Goal: Information Seeking & Learning: Check status

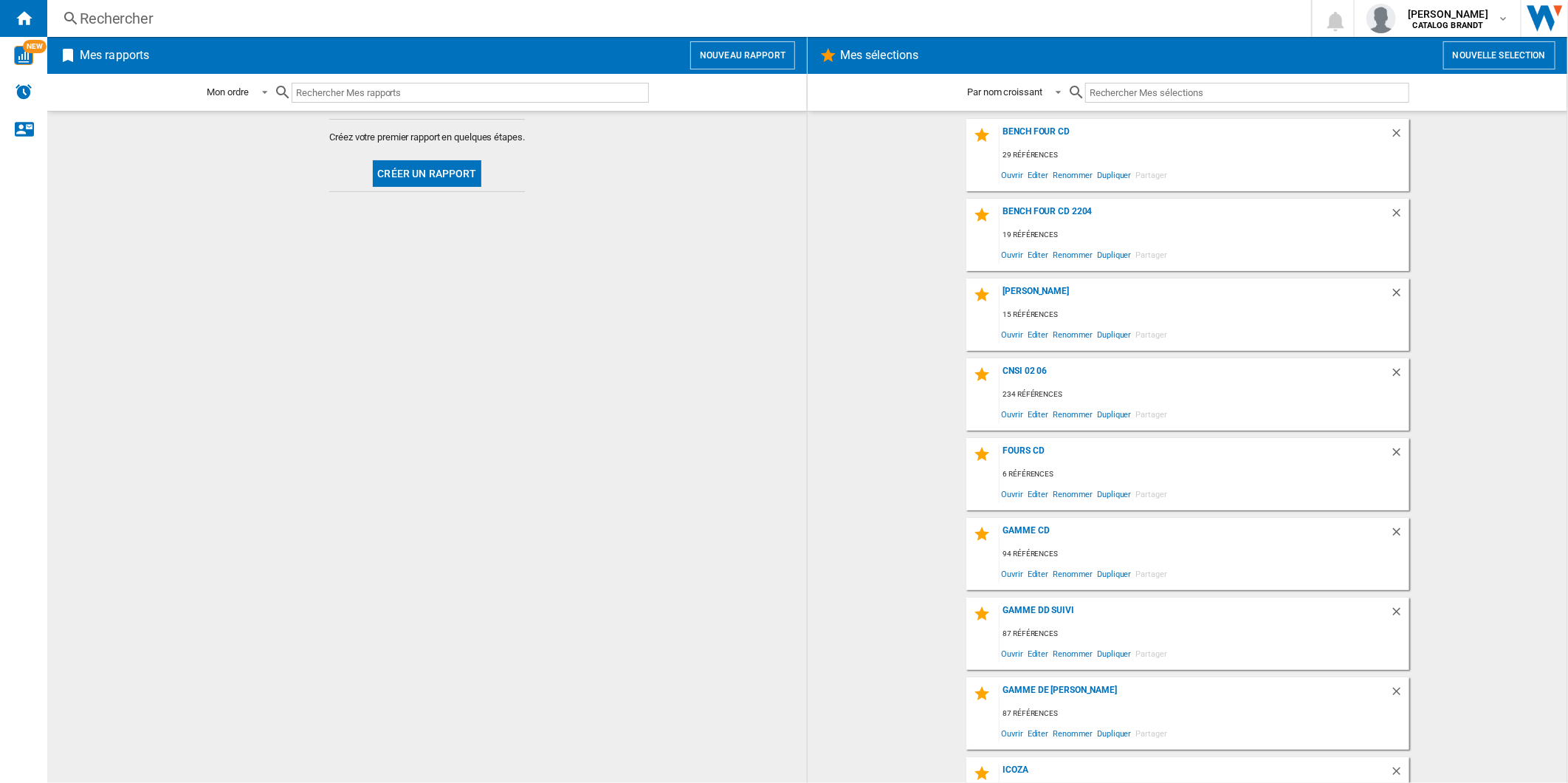
click at [146, 14] on div "Rechercher" at bounding box center [676, 18] width 1194 height 21
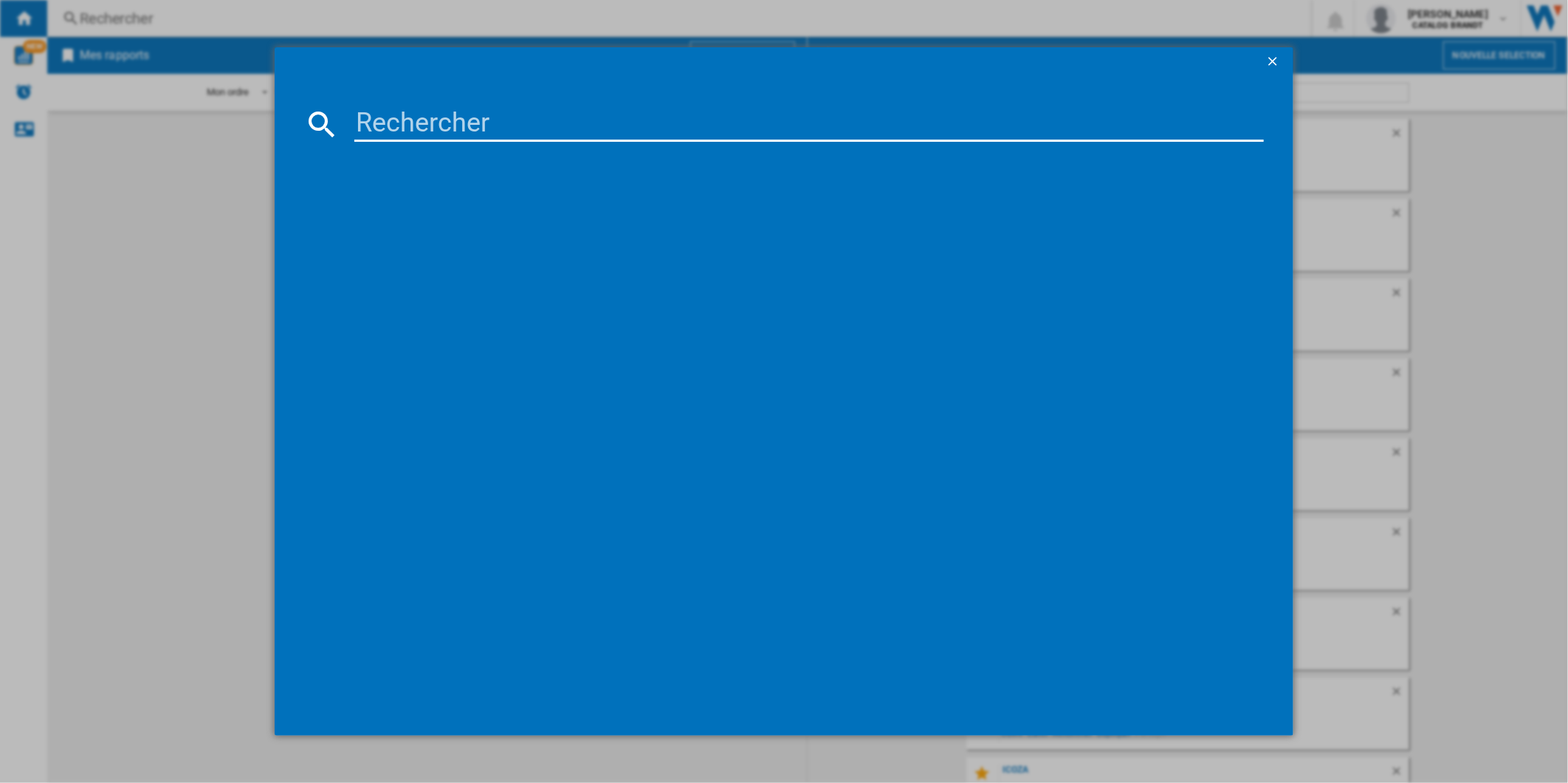
click at [514, 138] on input at bounding box center [809, 124] width 911 height 35
paste input "BDF3024DW"
type input "BDF3024DW"
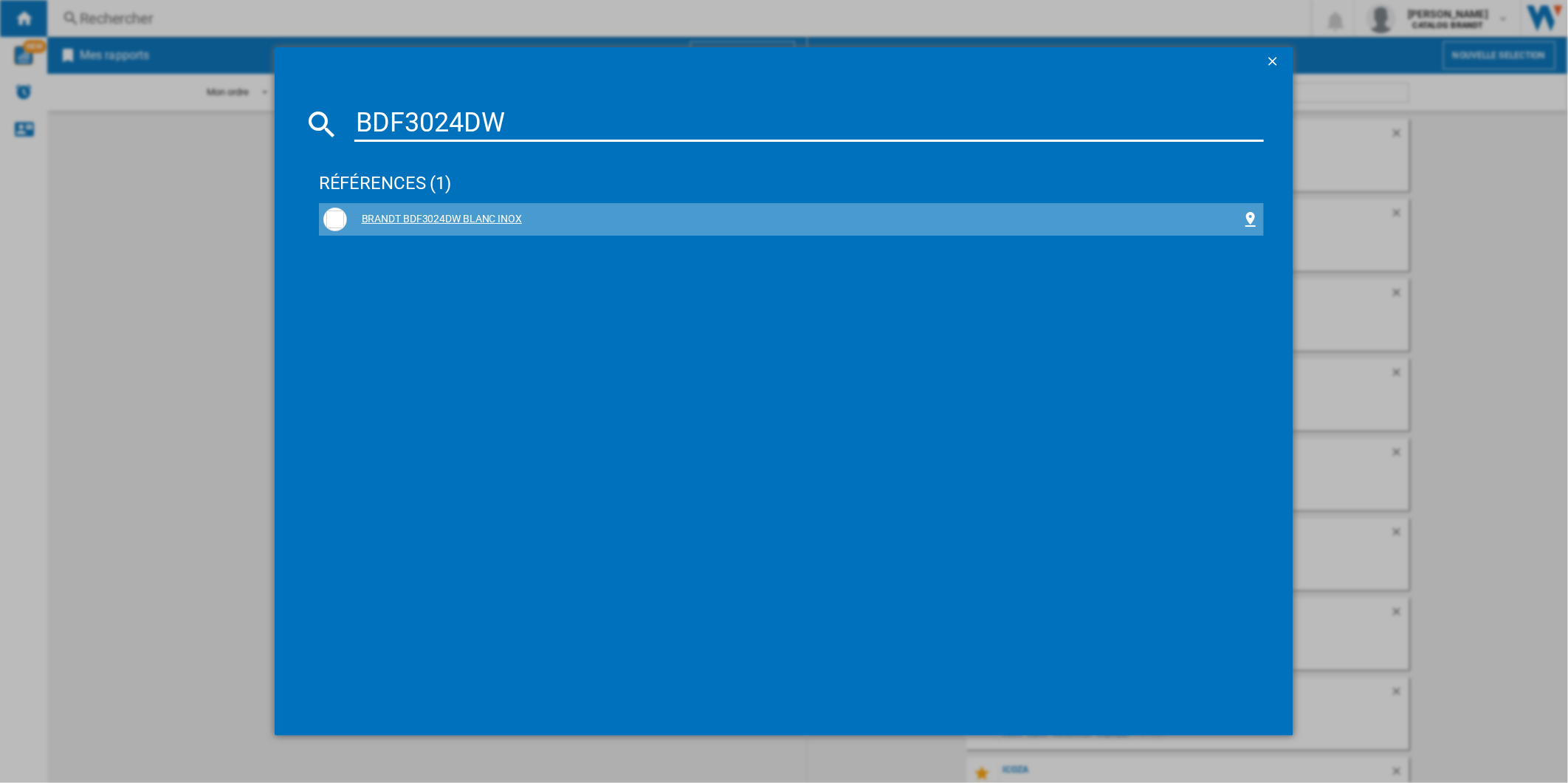
click at [421, 218] on div "BRANDT BDF3024DW BLANC INOX" at bounding box center [795, 219] width 896 height 14
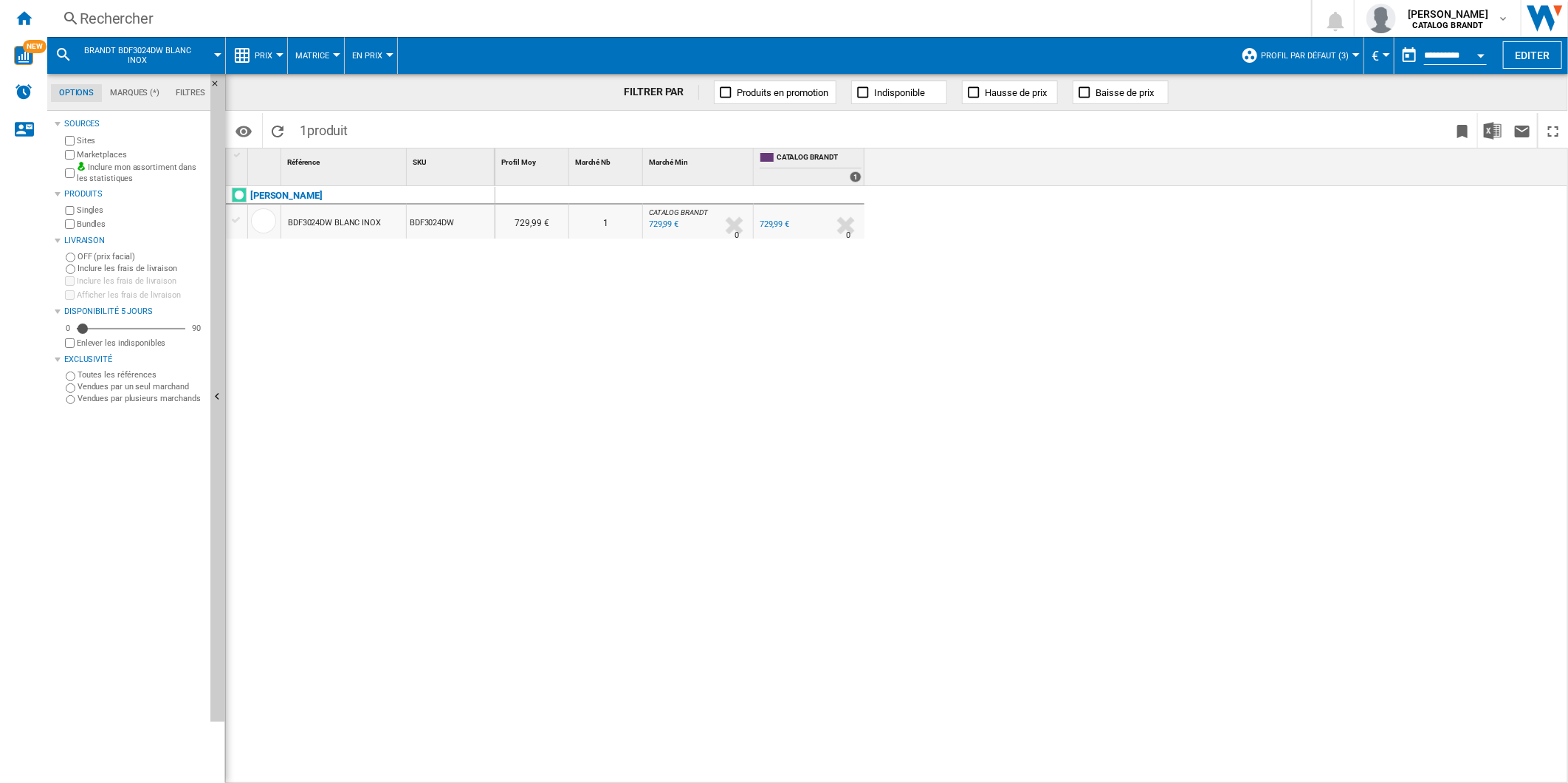
click at [1433, 56] on input "**********" at bounding box center [1455, 57] width 62 height 14
click at [1303, 58] on span "Profil par défaut (3)" at bounding box center [1305, 55] width 88 height 10
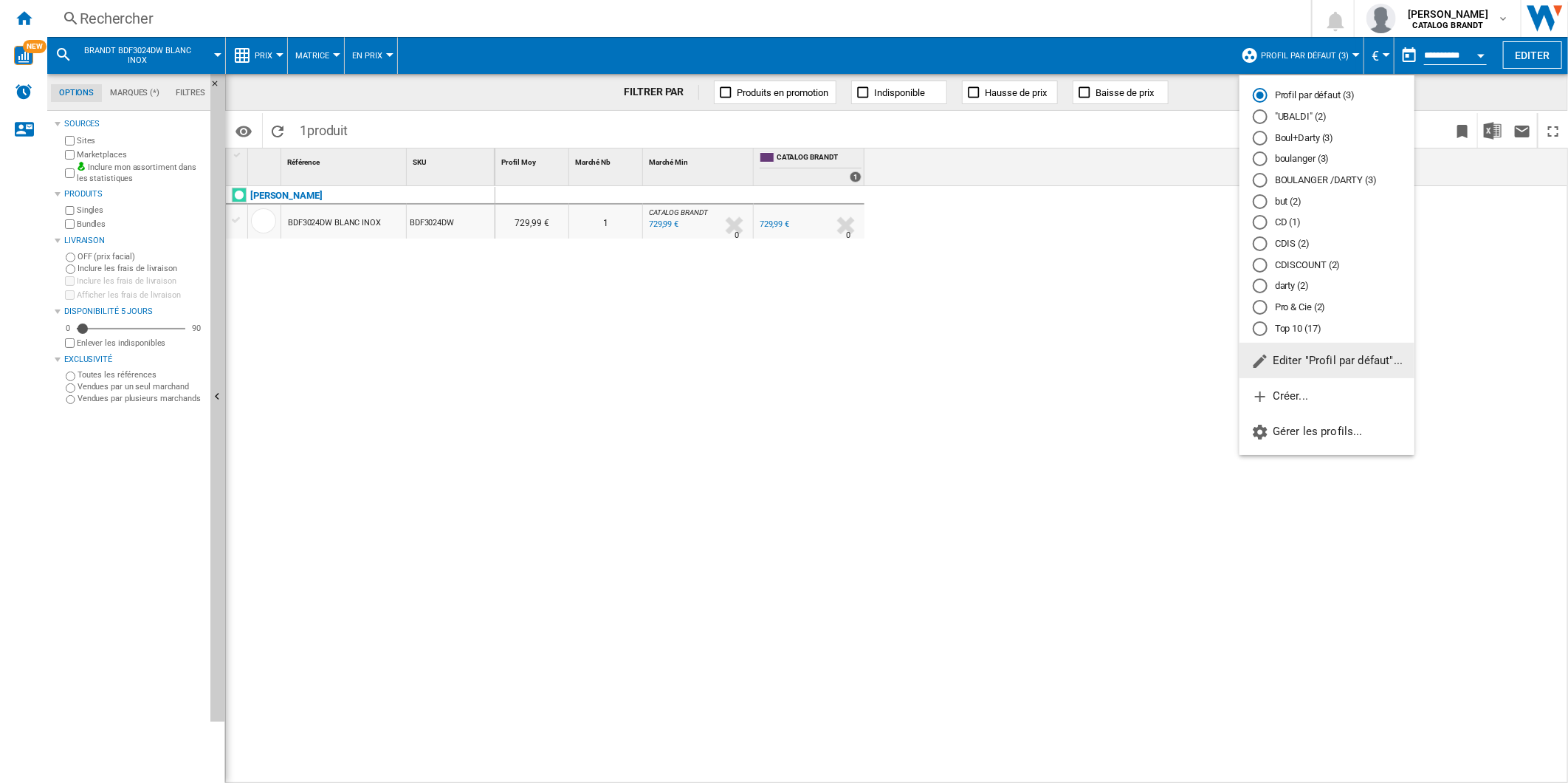
click at [1266, 330] on div "Top 10 (17)" at bounding box center [1261, 328] width 14 height 14
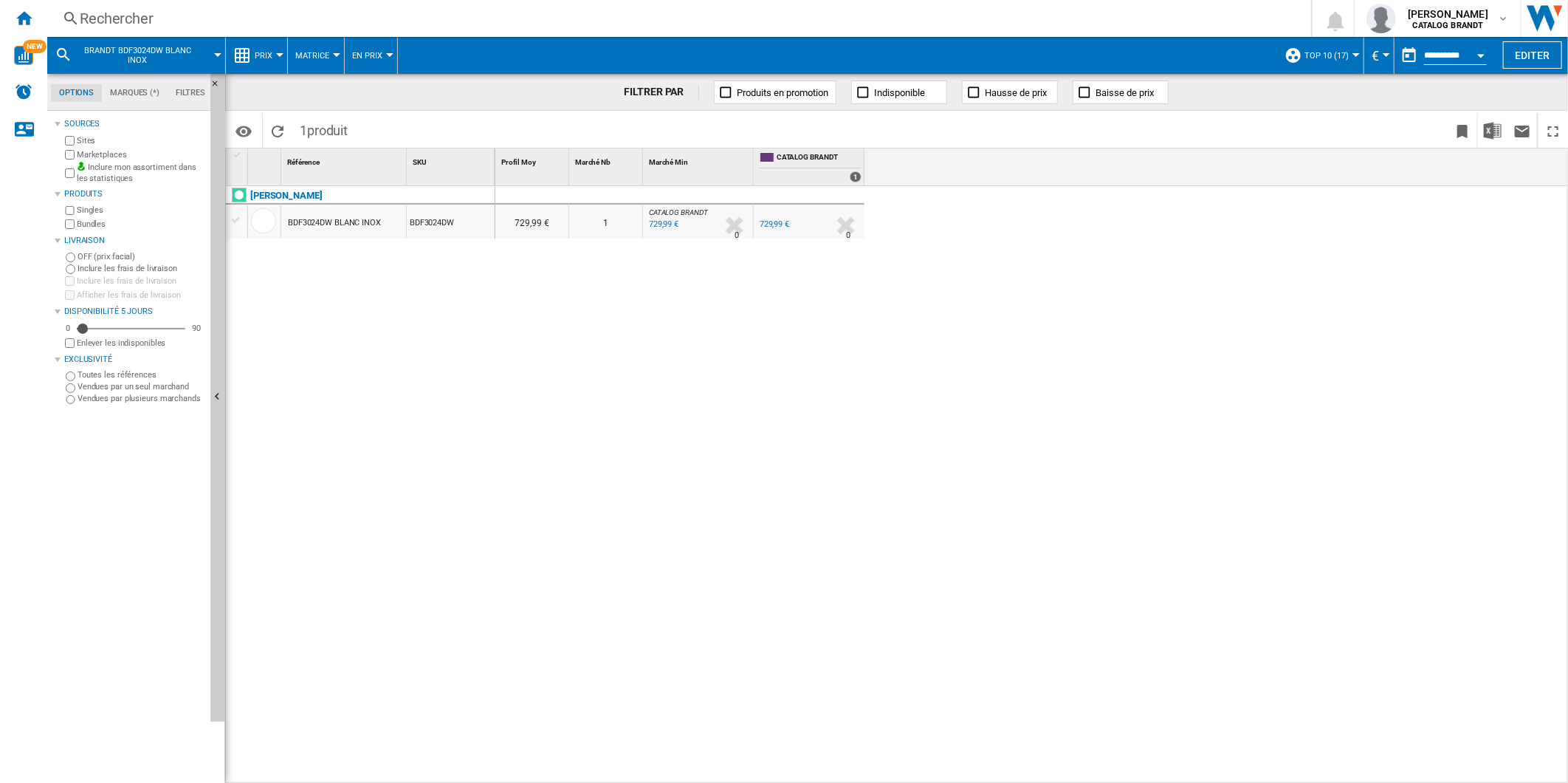
click at [1448, 51] on input "**********" at bounding box center [1455, 57] width 62 height 14
click at [1466, 52] on input "**********" at bounding box center [1455, 57] width 62 height 14
click at [1478, 52] on button "Open calendar" at bounding box center [1480, 52] width 26 height 26
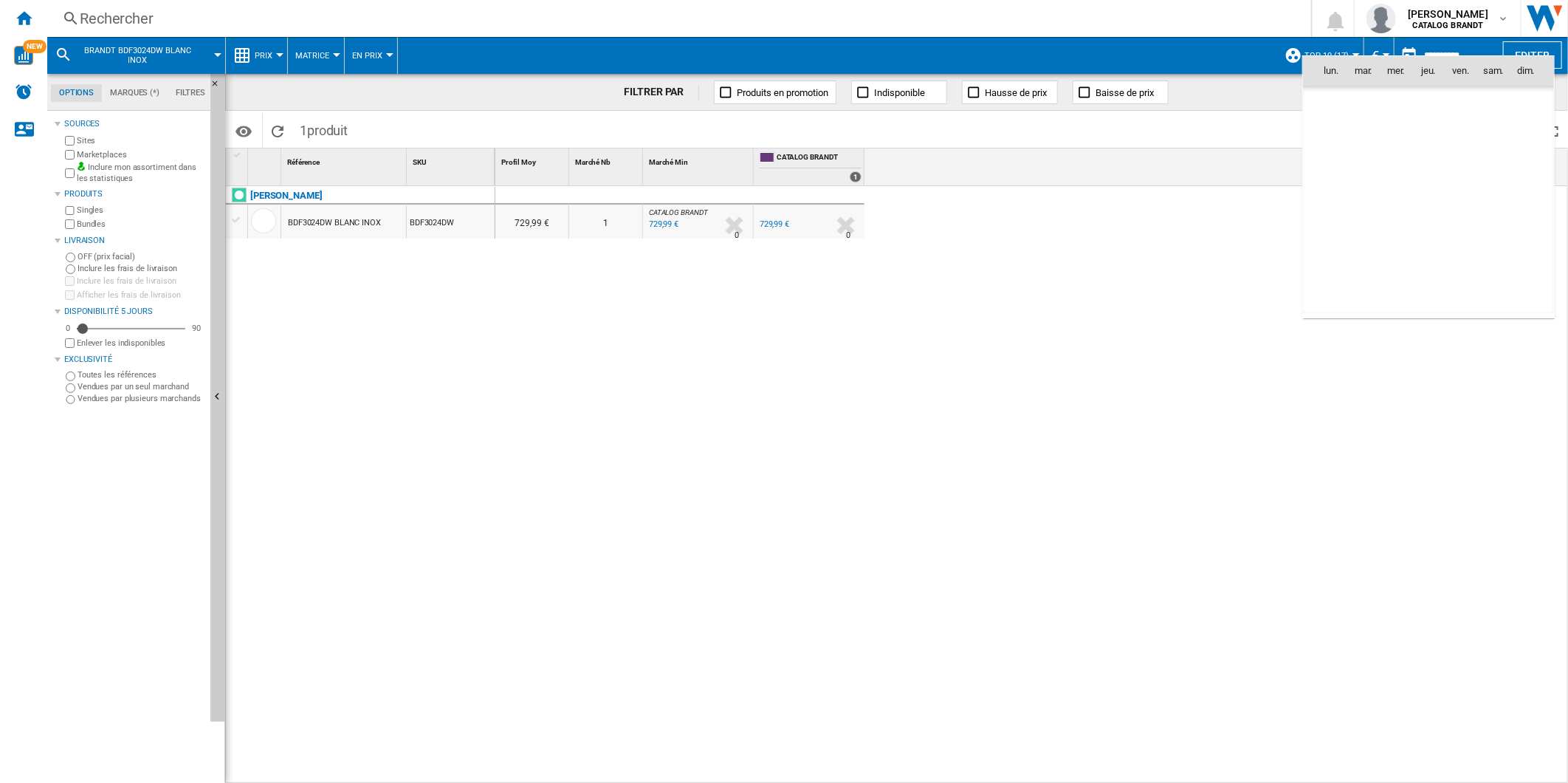
scroll to position [7043, 0]
click at [1170, 56] on div at bounding box center [784, 392] width 1568 height 783
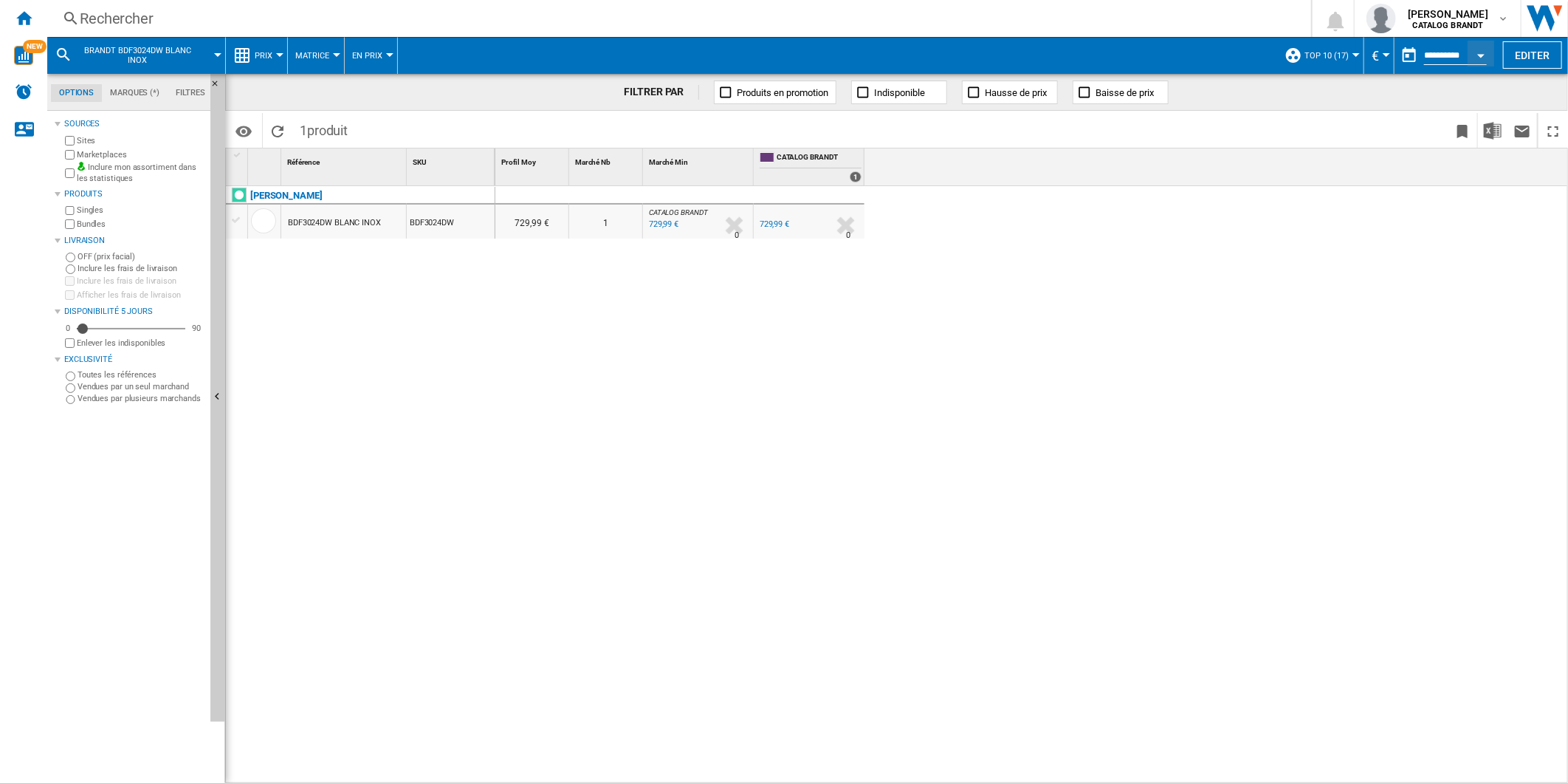
click at [1346, 54] on button "Top 10 (17)" at bounding box center [1330, 55] width 52 height 37
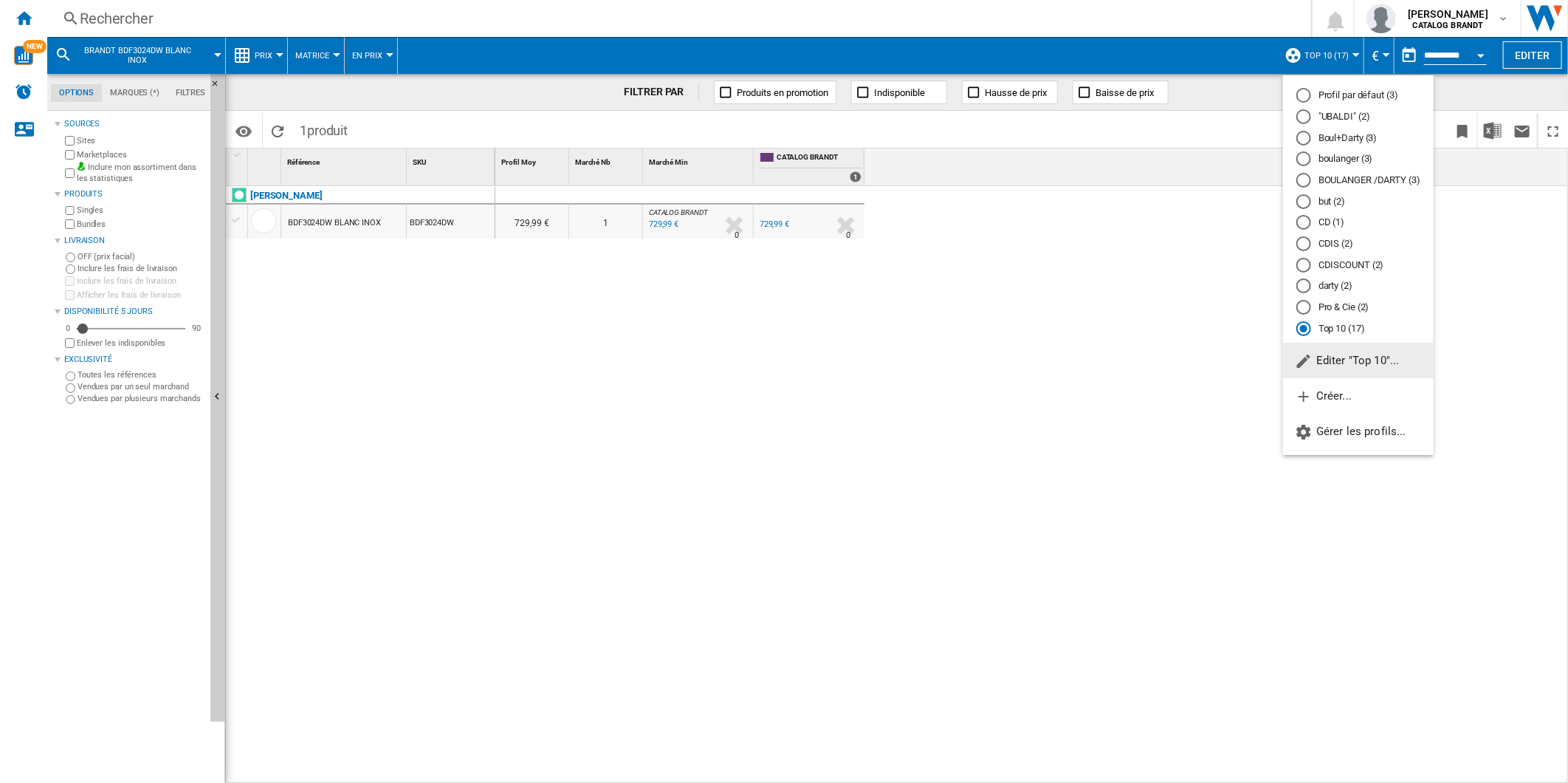
click at [279, 57] on md-backdrop at bounding box center [784, 392] width 1568 height 783
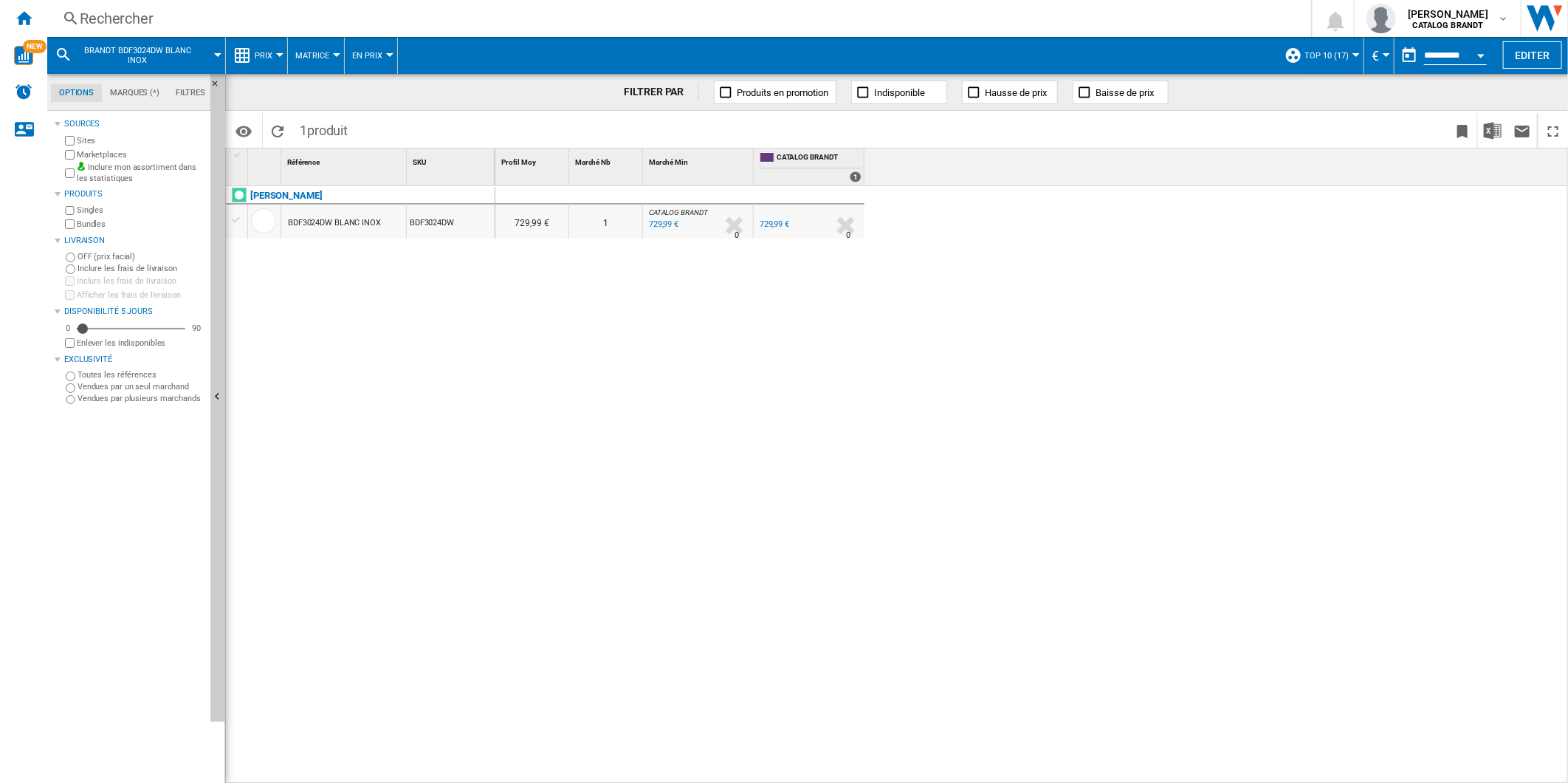
click at [263, 48] on button "Prix" at bounding box center [268, 55] width 25 height 37
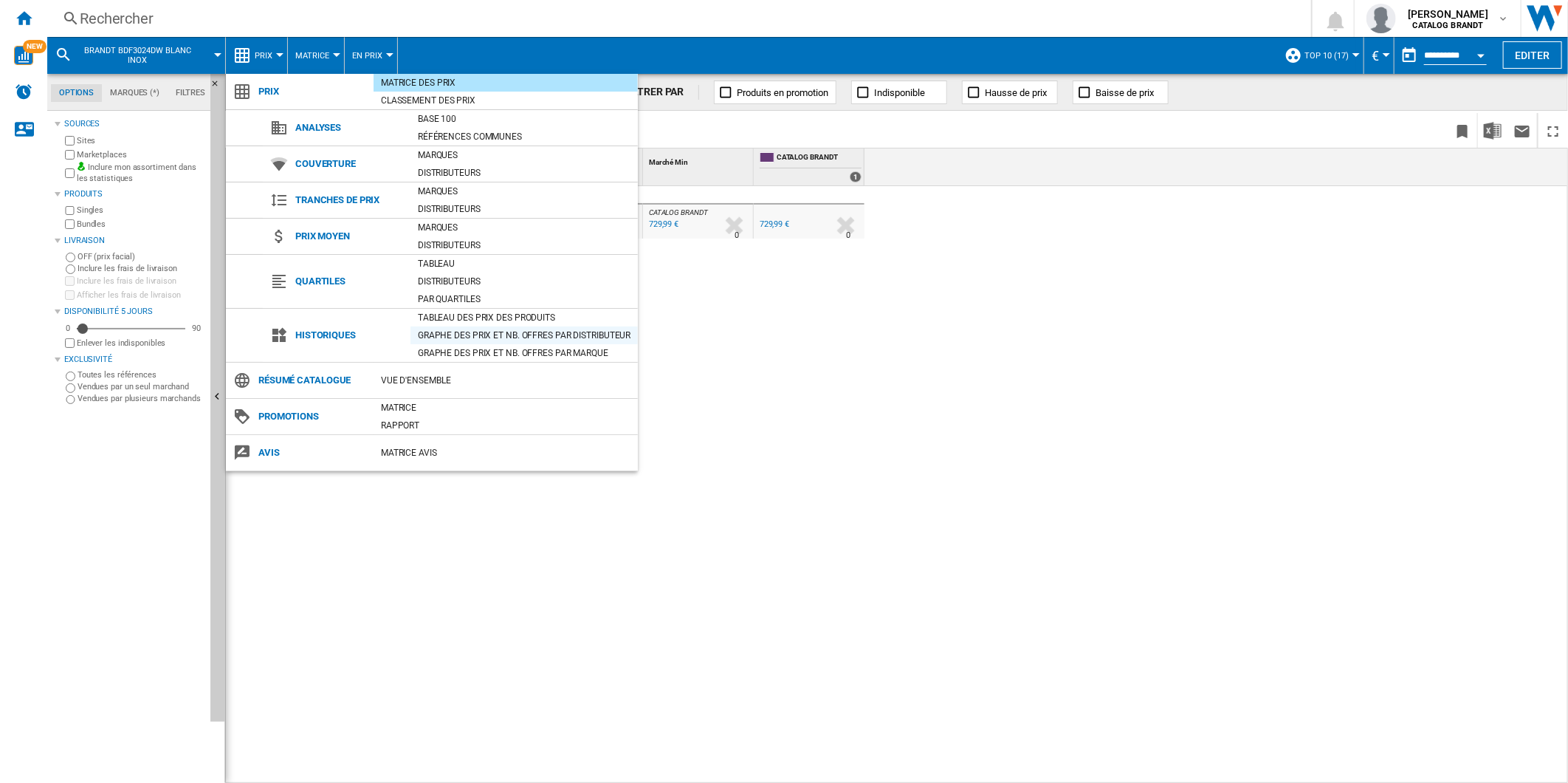
click at [489, 332] on div "Graphe des prix et nb. offres par distributeur" at bounding box center [524, 335] width 228 height 14
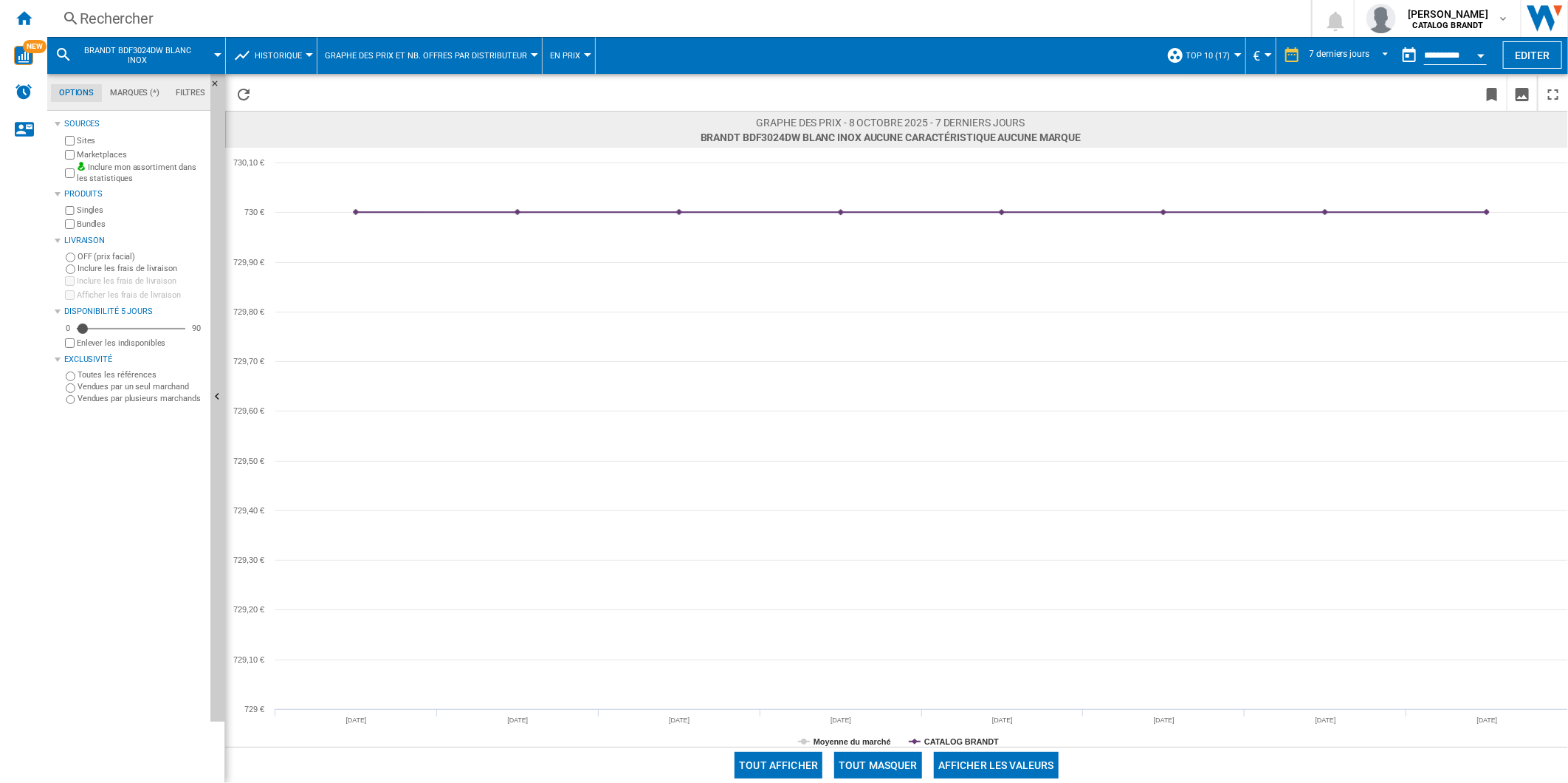
click at [1337, 42] on span at bounding box center [1337, 40] width 115 height 6
click at [1335, 46] on md-select-value "7 derniers jours" at bounding box center [1352, 55] width 87 height 22
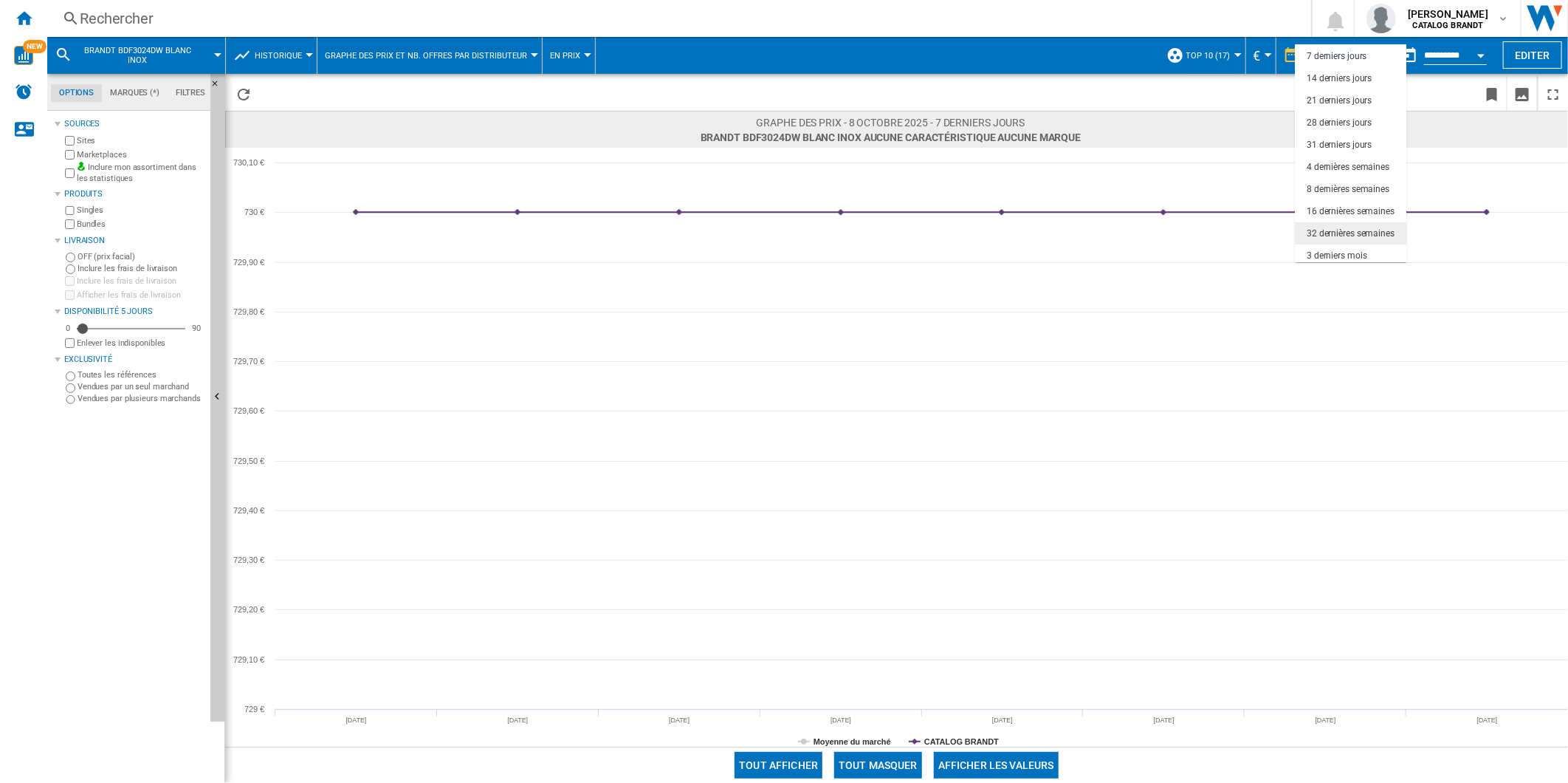
scroll to position [92, 0]
click at [1355, 231] on div "12 derniers mois" at bounding box center [1339, 230] width 65 height 13
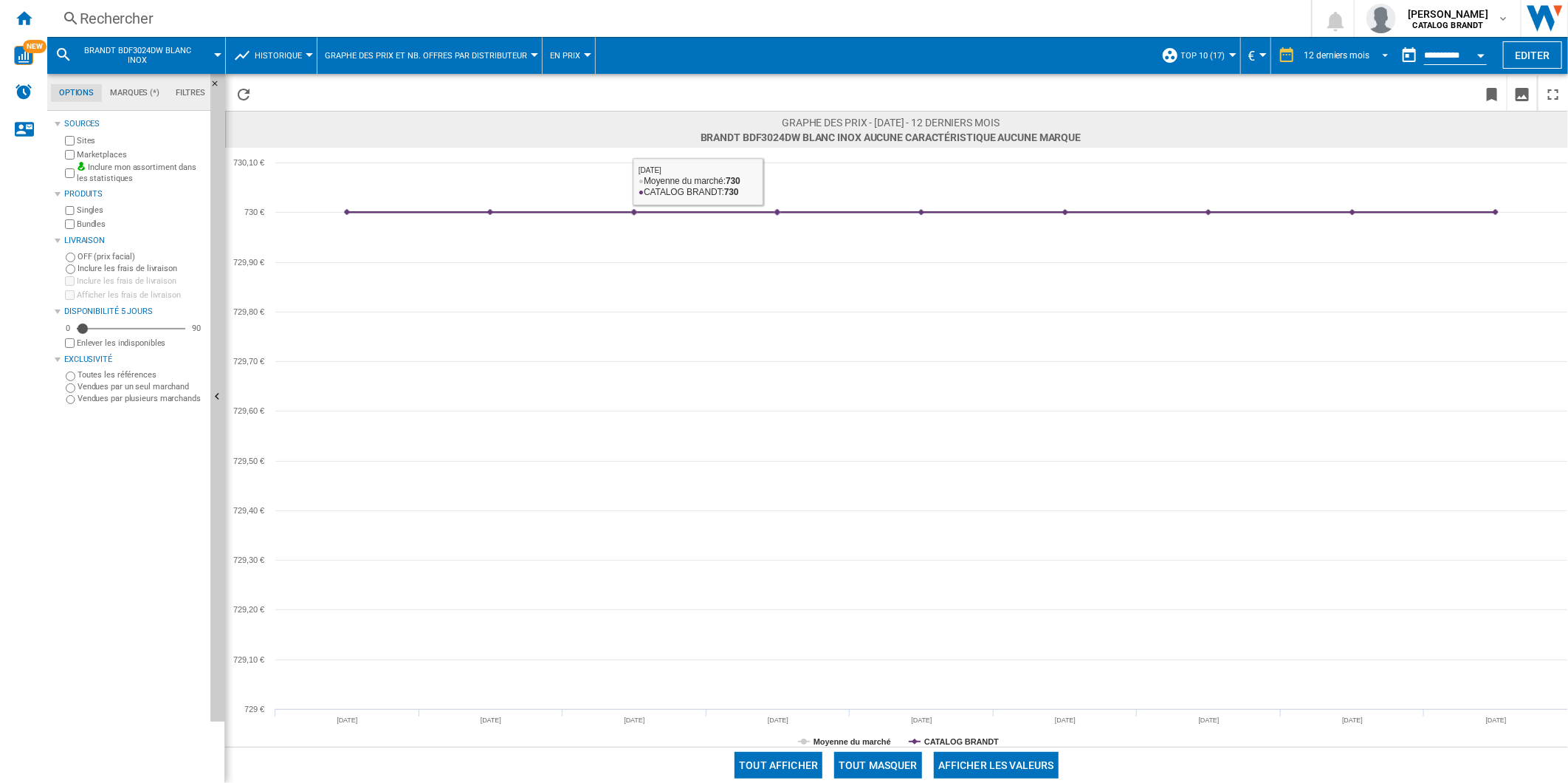
click at [1333, 53] on div "12 derniers mois" at bounding box center [1337, 55] width 65 height 10
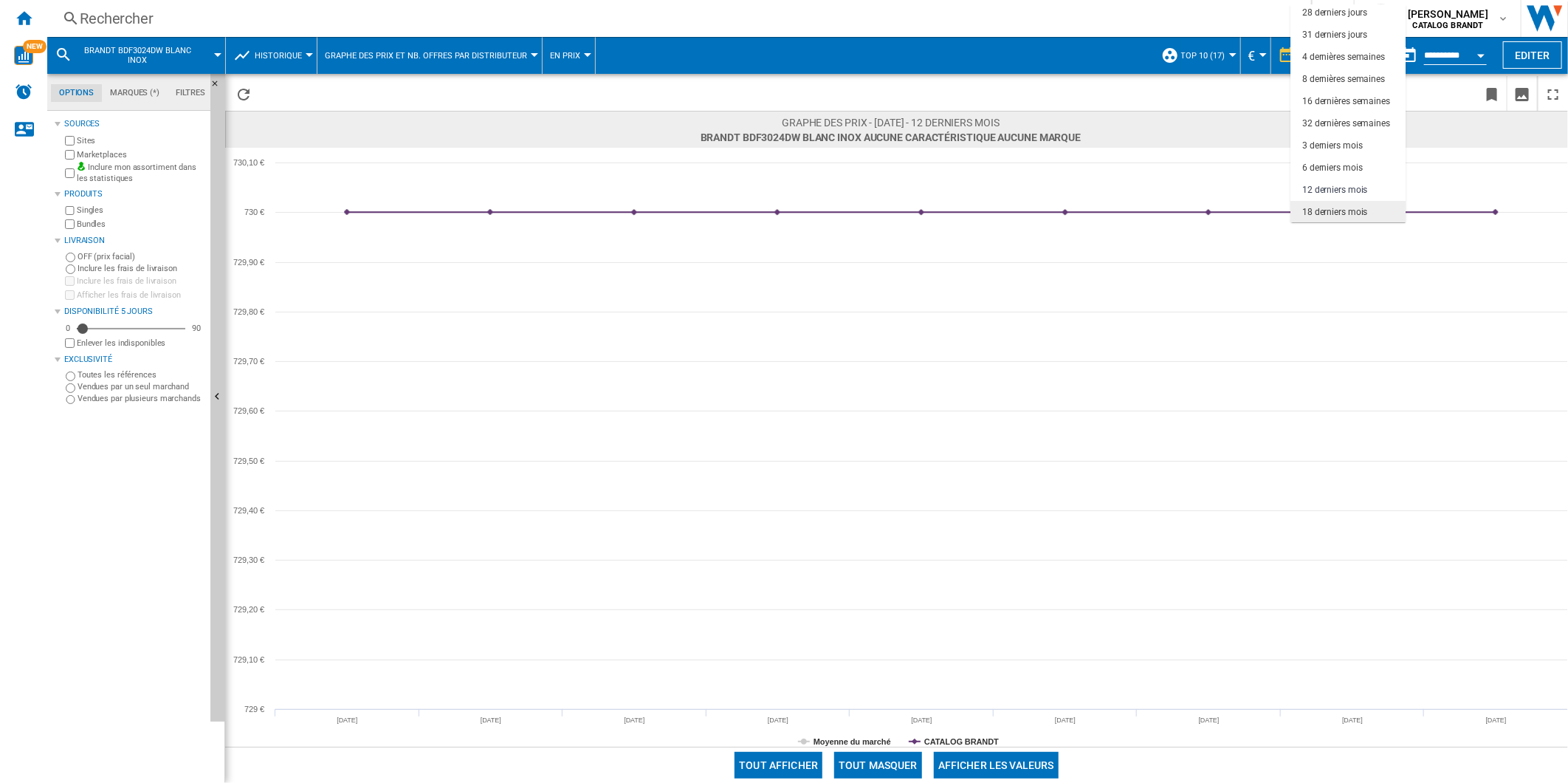
click at [1355, 203] on md-option "18 derniers mois" at bounding box center [1347, 212] width 115 height 22
click at [163, 26] on div "Rechercher" at bounding box center [676, 18] width 1194 height 21
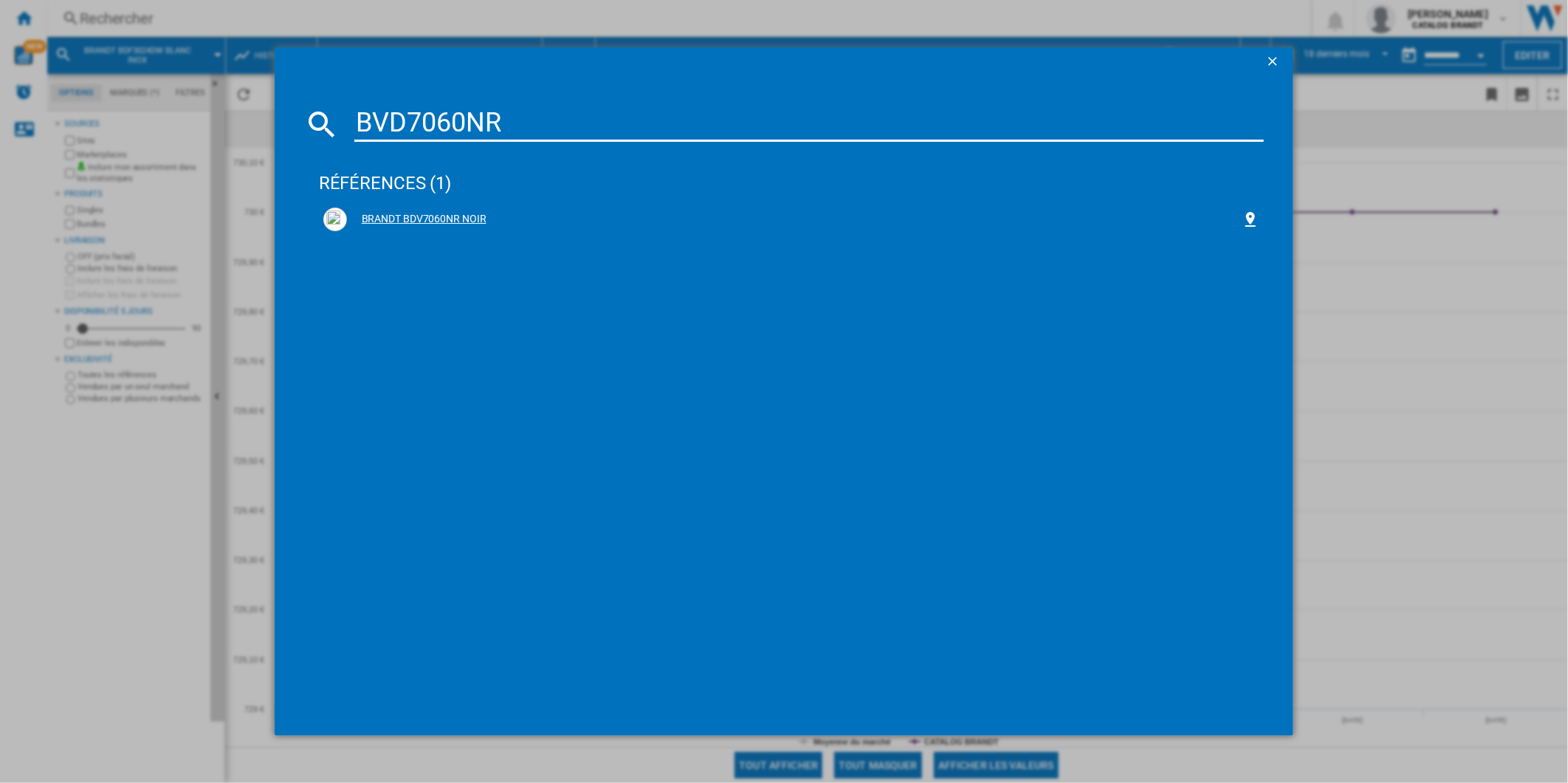
type input "BVD7060NR"
click at [416, 215] on div "BRANDT BDV7060NR NOIR" at bounding box center [795, 219] width 896 height 14
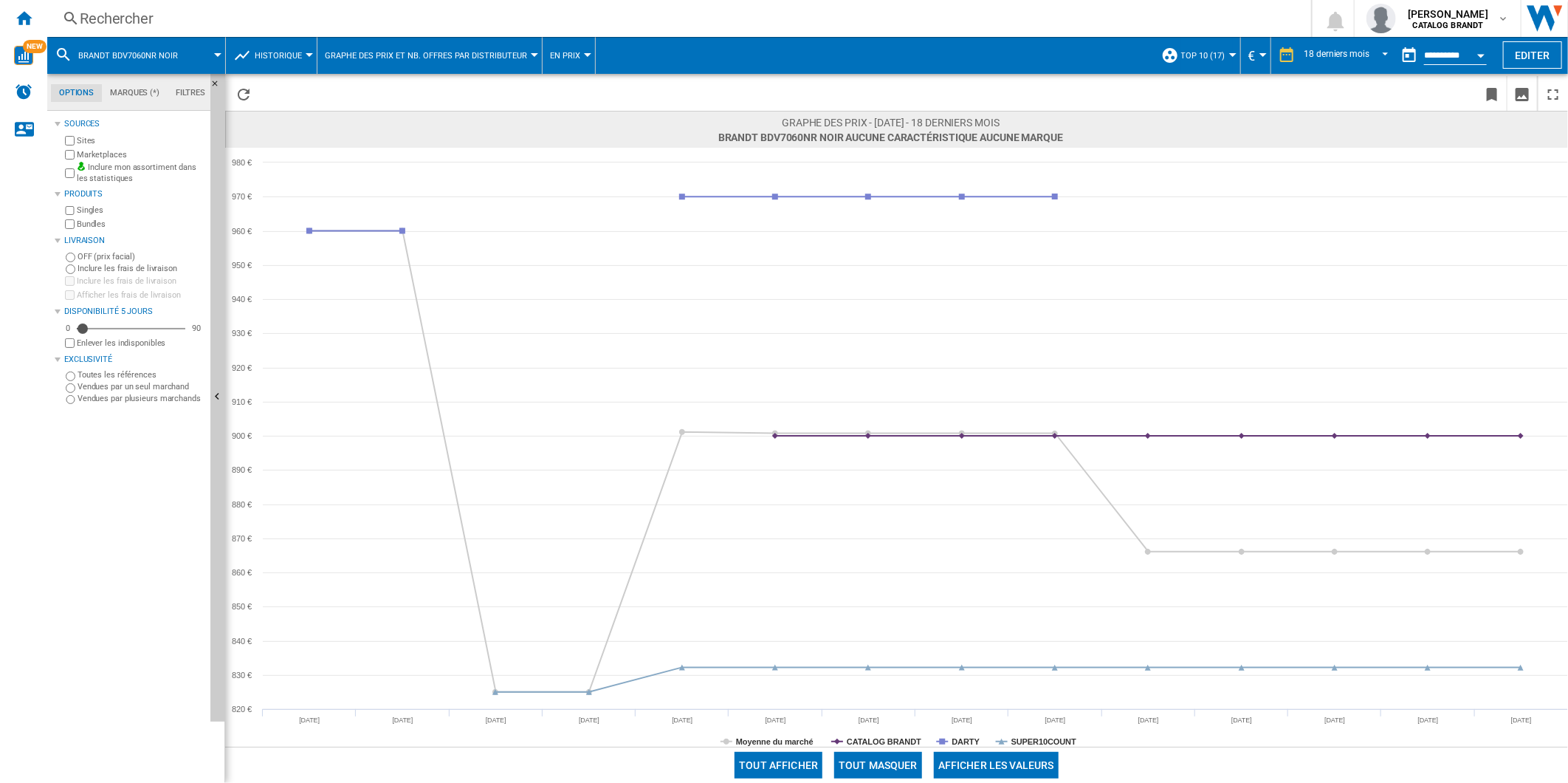
click at [127, 8] on div "Rechercher" at bounding box center [676, 18] width 1194 height 21
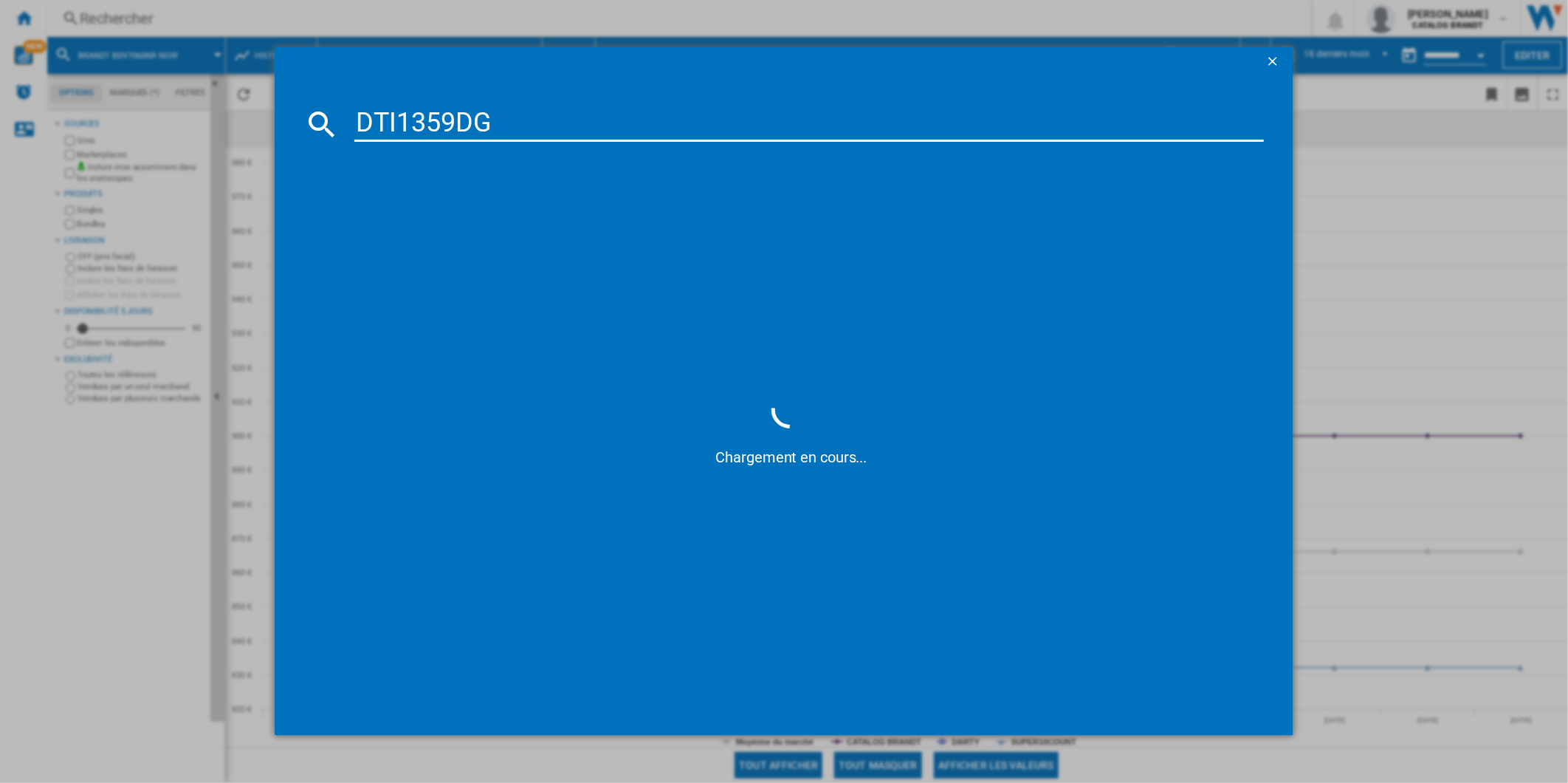
type input "DTI1359DG"
click at [412, 211] on div "DE [PERSON_NAME] DTI1359DG ANTHRACITE" at bounding box center [792, 219] width 937 height 24
click at [452, 223] on div "DE [PERSON_NAME] DTI1359DG ANTHRACITE" at bounding box center [795, 219] width 896 height 14
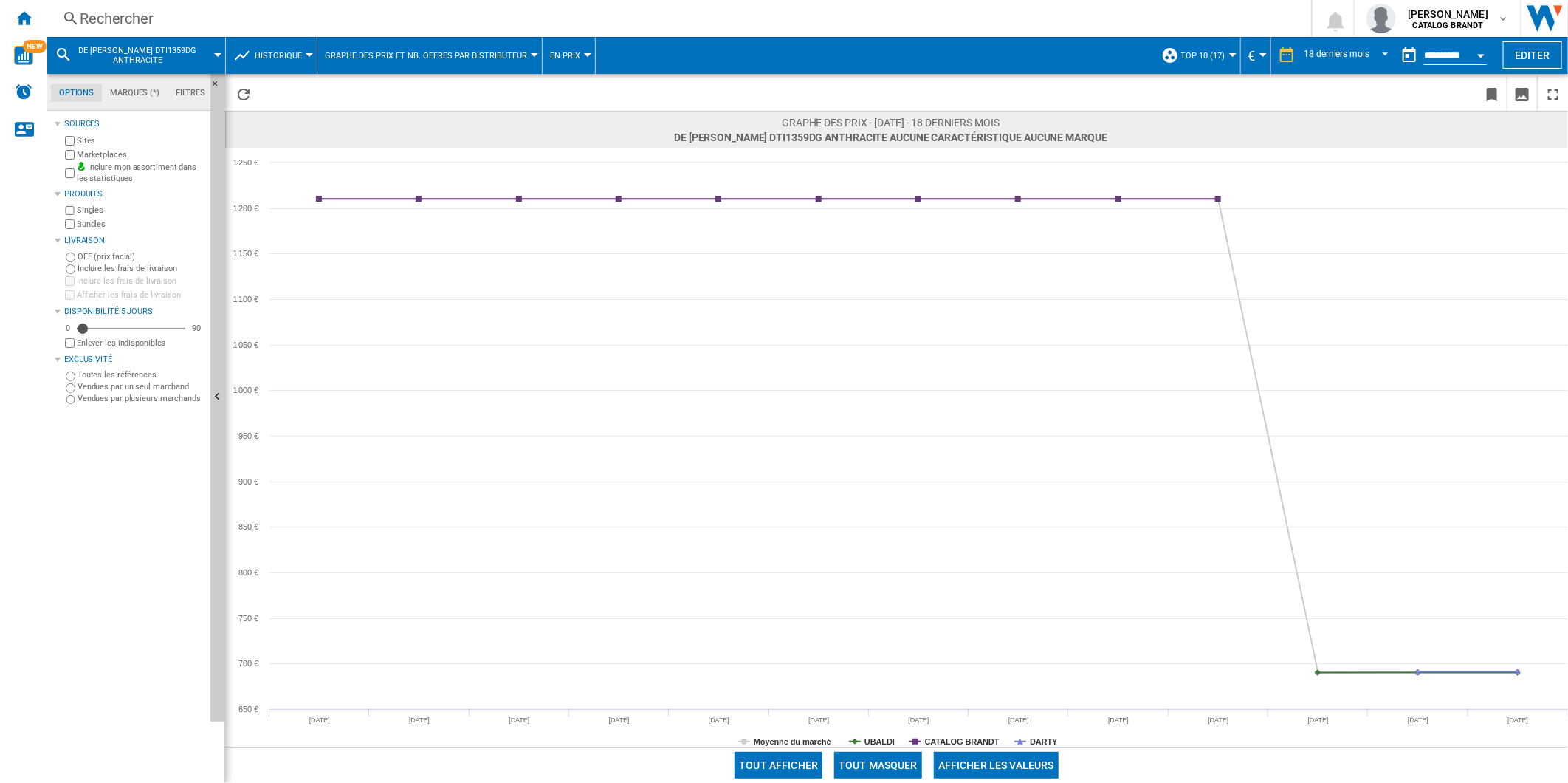
click at [587, 21] on div "Rechercher" at bounding box center [676, 18] width 1194 height 21
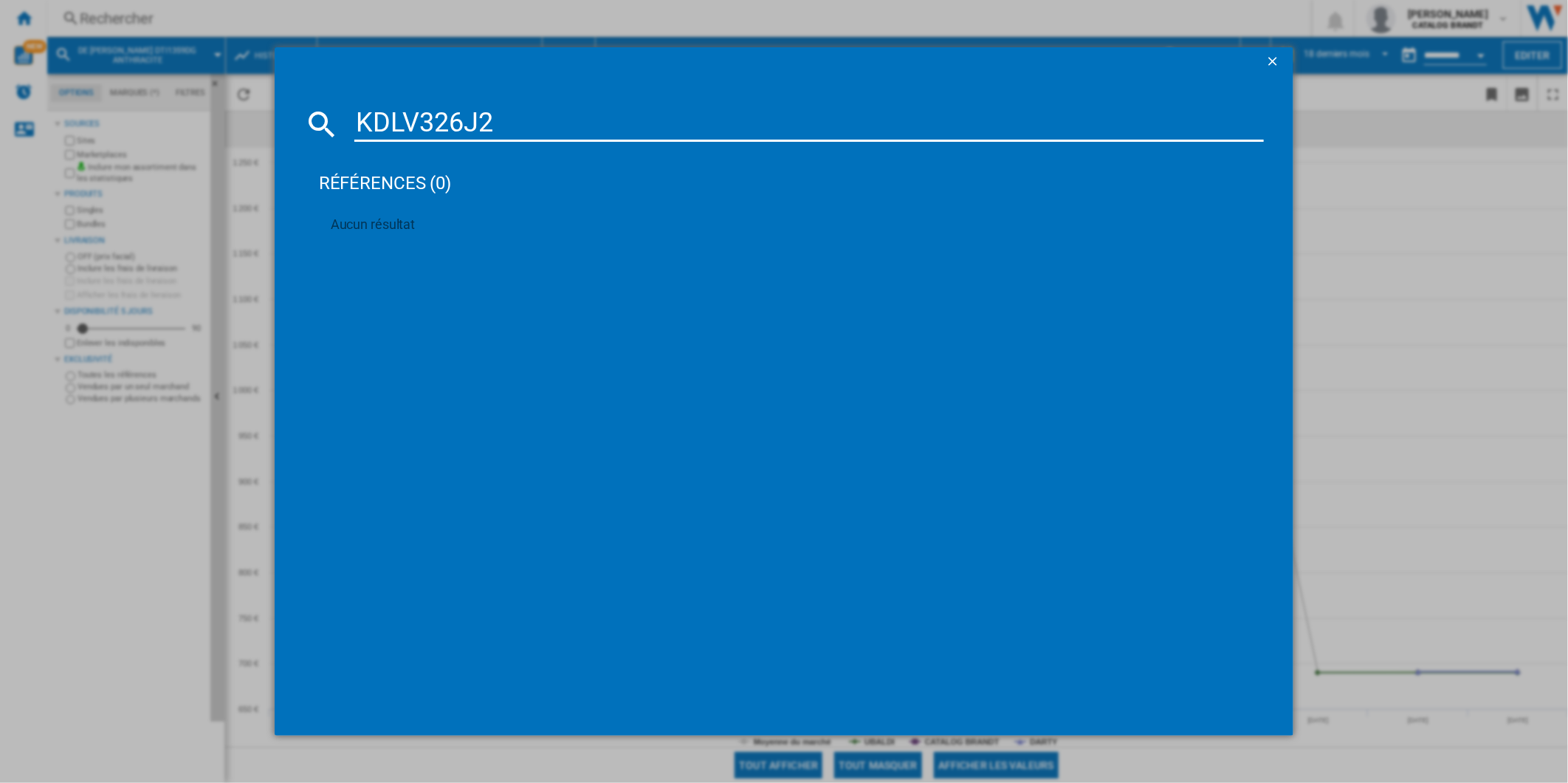
click at [510, 136] on input "KDLV326J2" at bounding box center [809, 124] width 911 height 35
paste input "BXP5531X"
type input "BXP5531X"
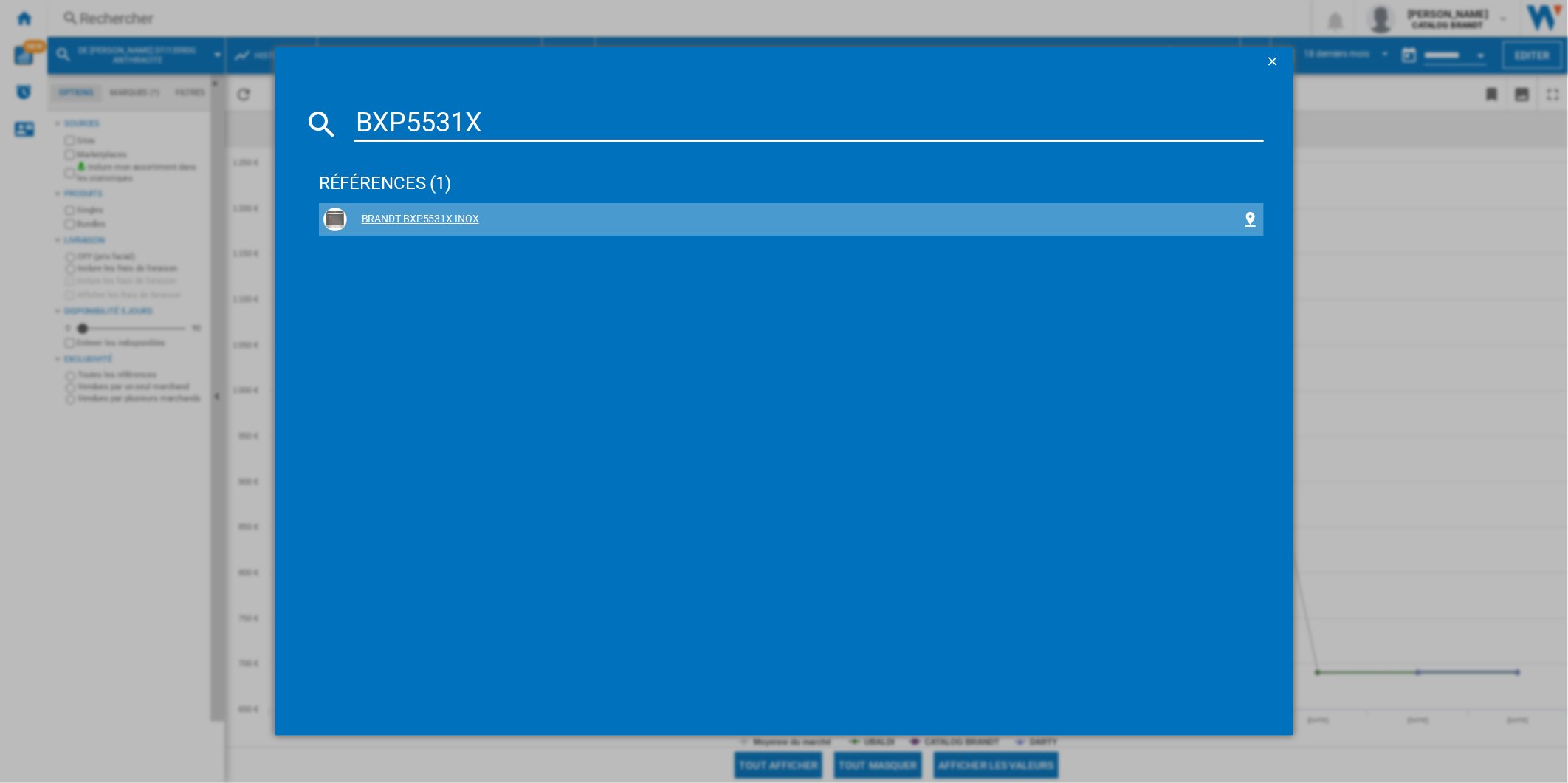
click at [422, 219] on div "BRANDT BXP5531X INOX" at bounding box center [795, 219] width 896 height 14
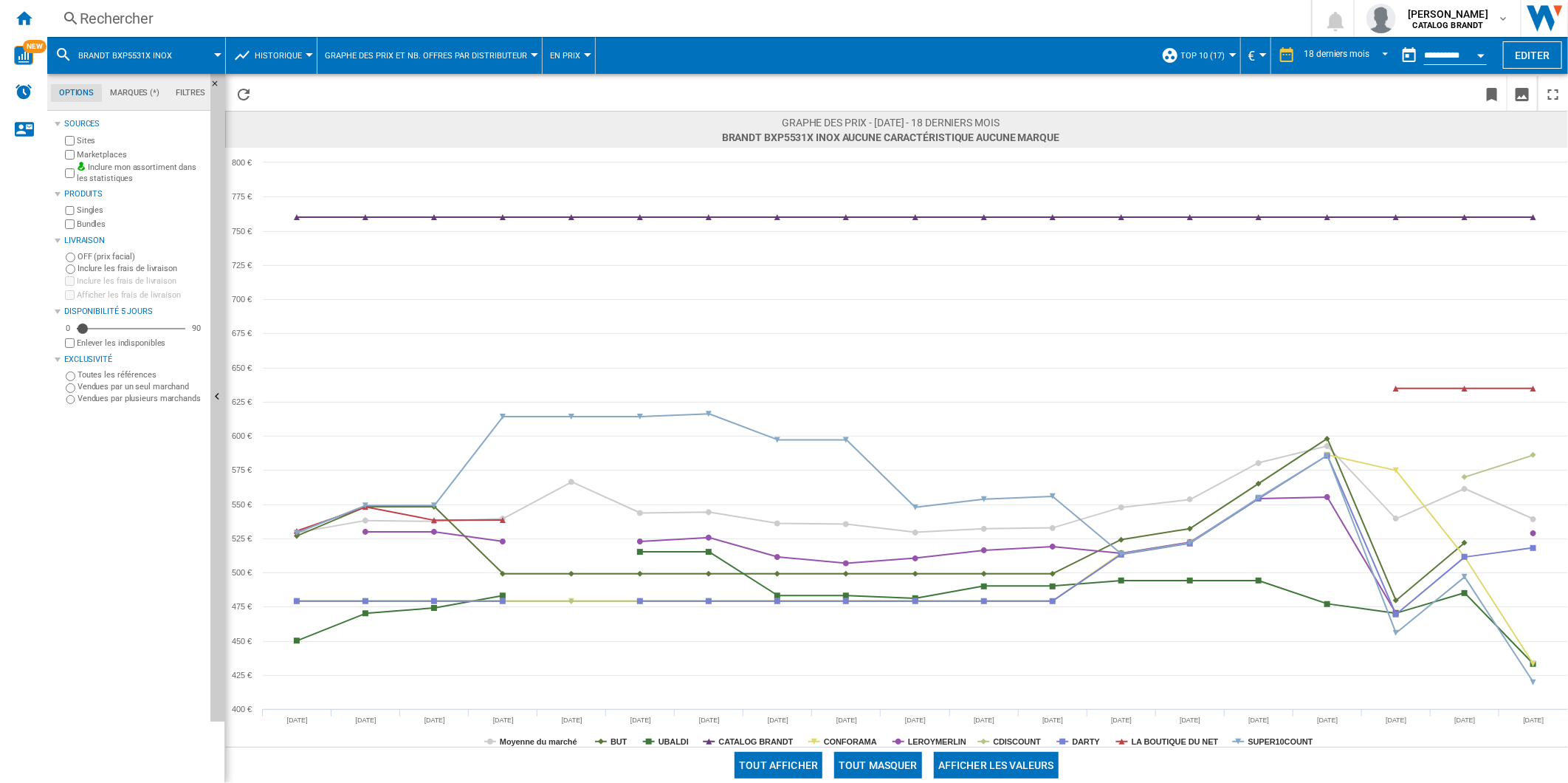
click at [143, 23] on div "Rechercher" at bounding box center [676, 18] width 1194 height 21
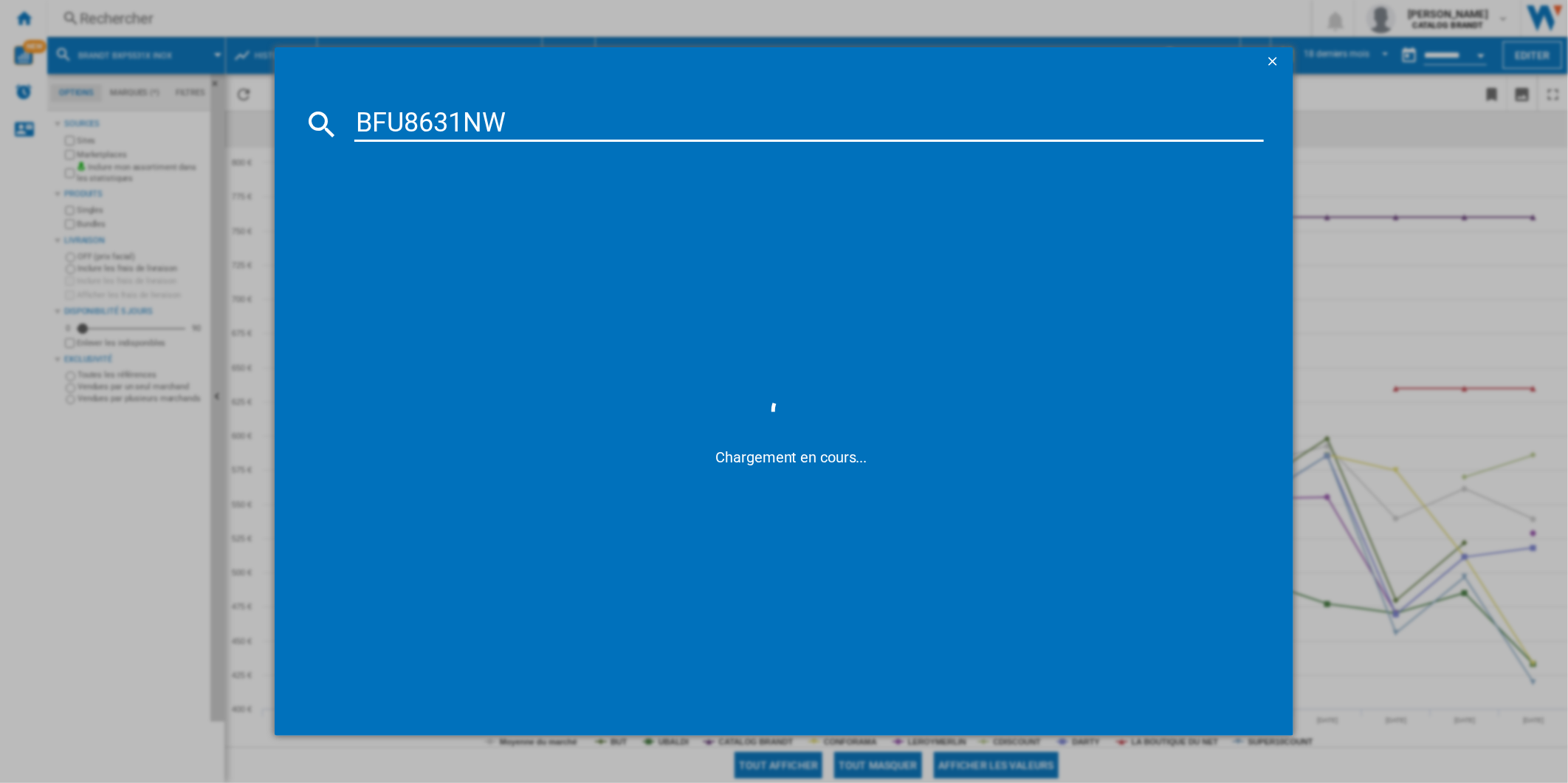
type input "BFU8631NW"
click at [431, 220] on div "BRANDT BFU8631NW INOX" at bounding box center [795, 219] width 896 height 14
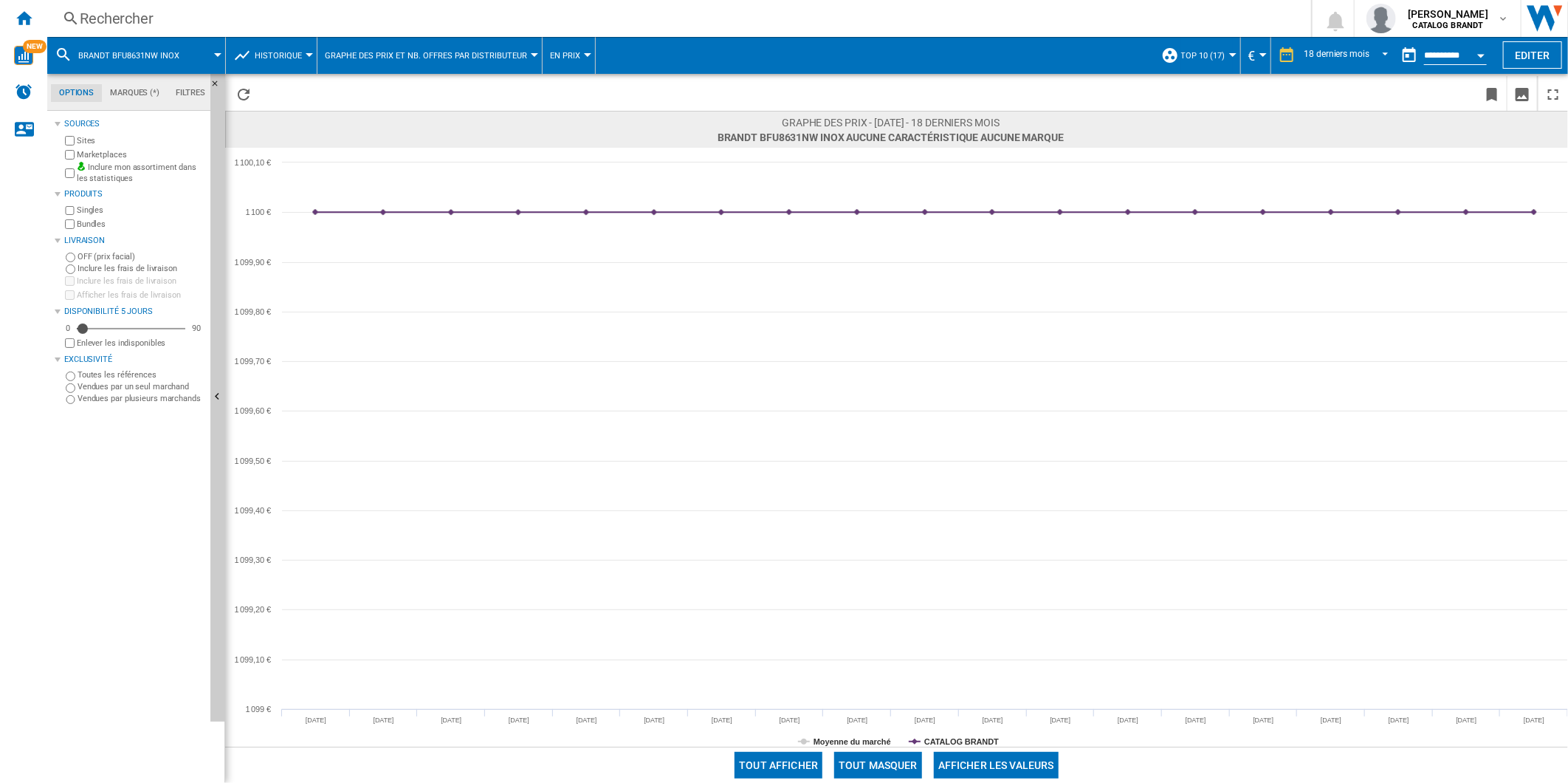
click at [141, 28] on div "Rechercher" at bounding box center [676, 18] width 1194 height 21
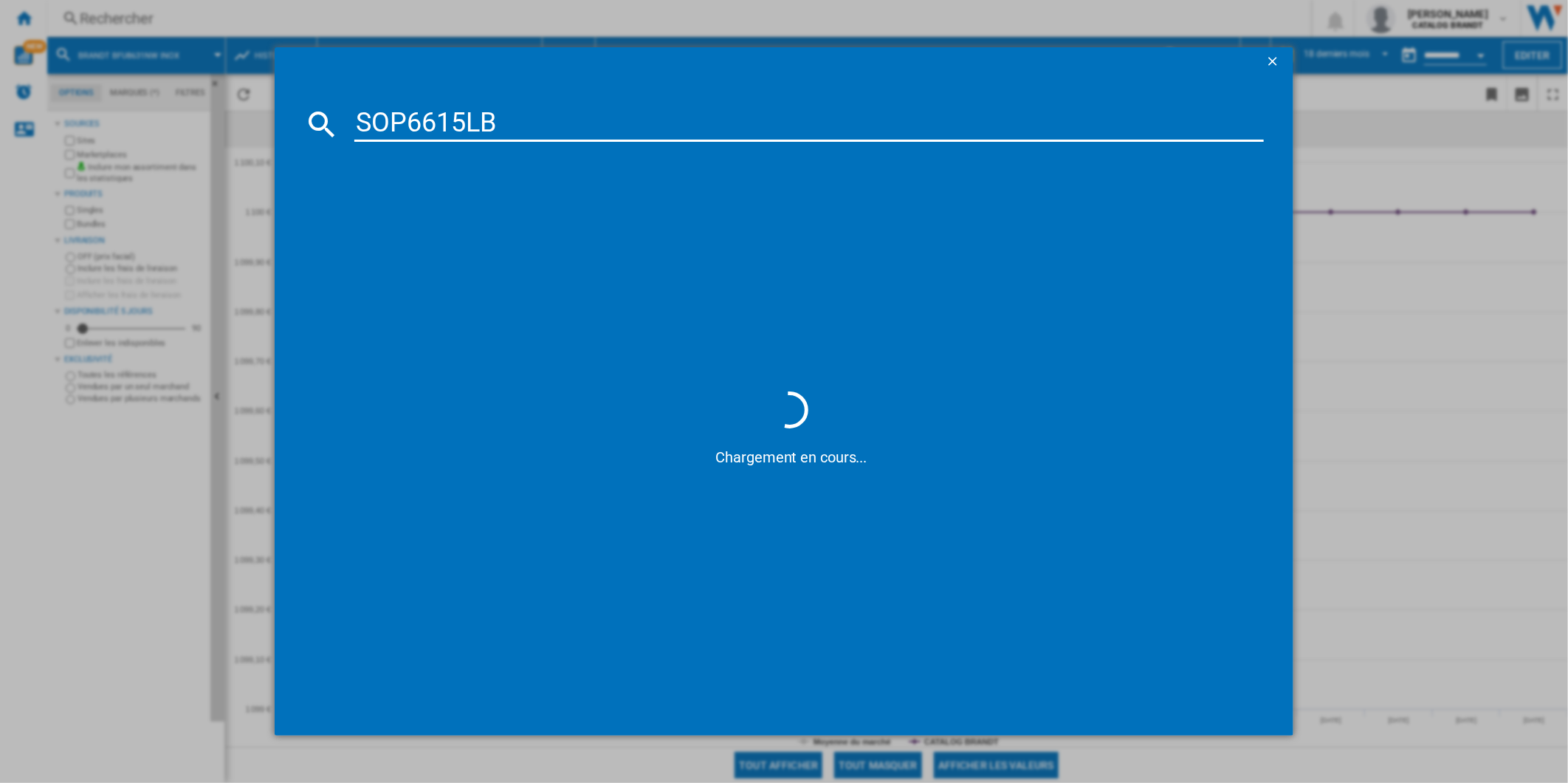
type input "SOP6615LB"
click at [444, 216] on div "SAUTER SOP6615LB NOIR" at bounding box center [795, 219] width 896 height 14
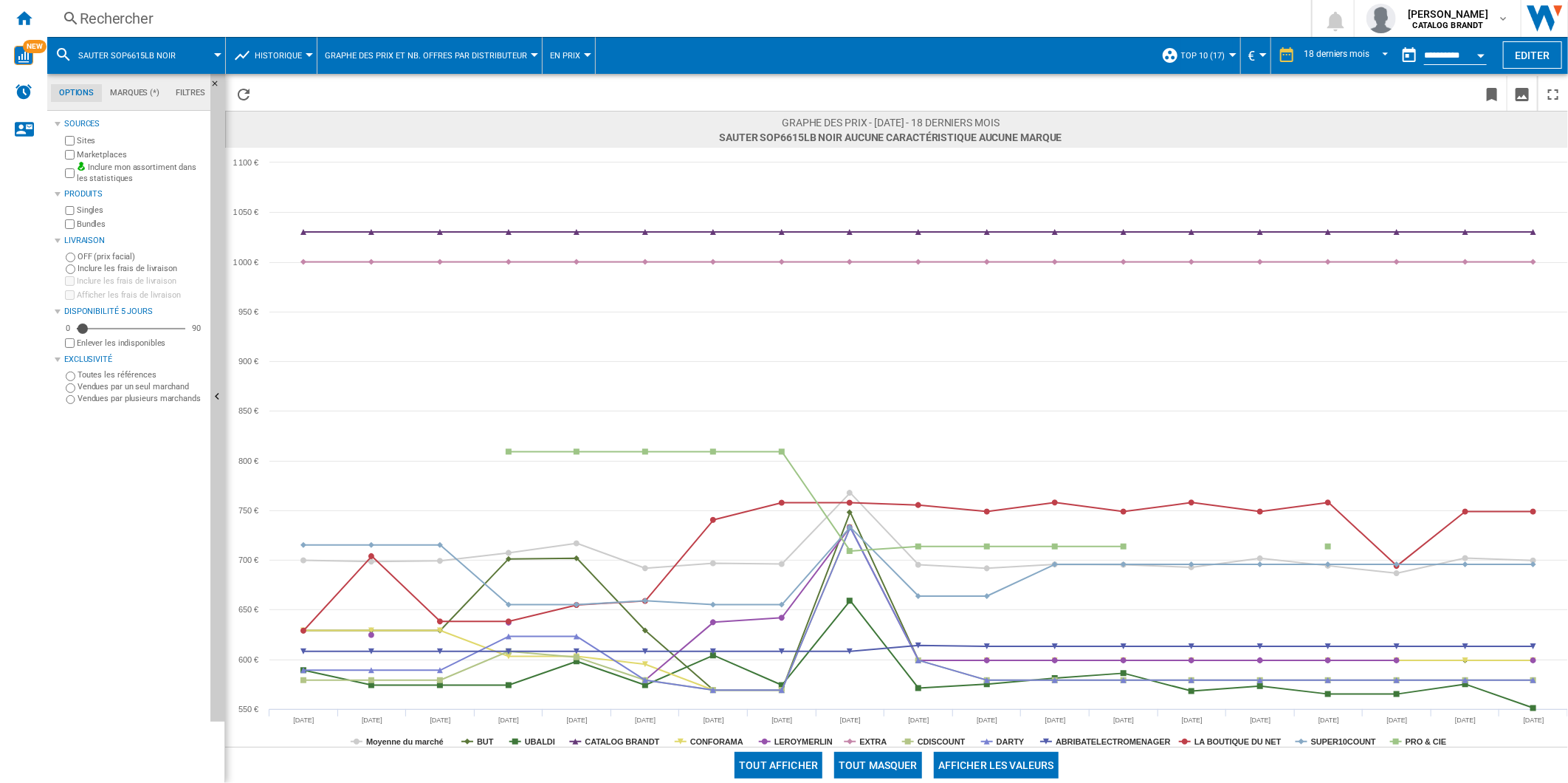
click at [508, 9] on div "Rechercher" at bounding box center [676, 18] width 1194 height 21
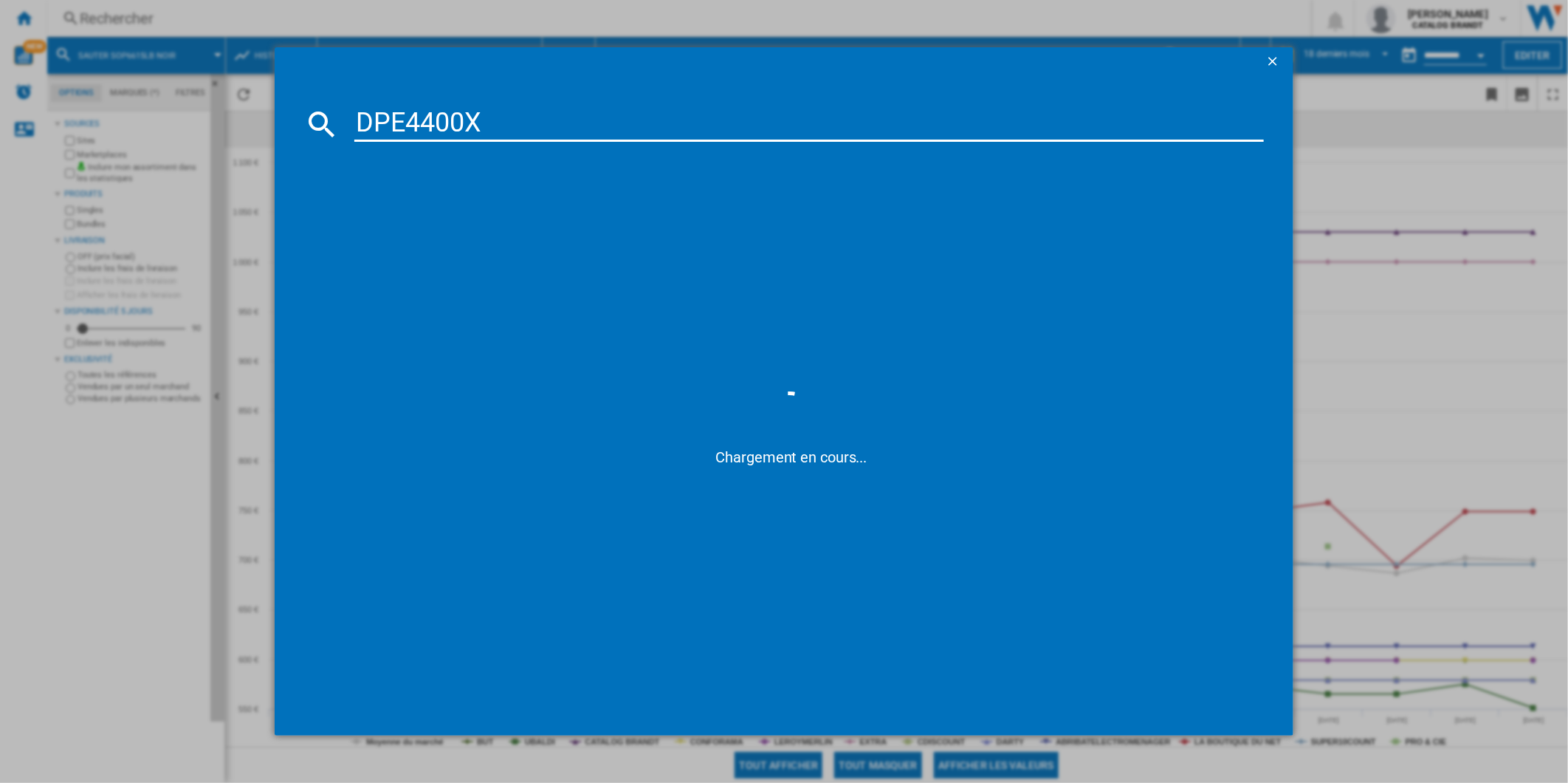
type input "DPE4400X"
click at [425, 215] on div "DE [PERSON_NAME] DPE7400X INOX" at bounding box center [795, 219] width 896 height 14
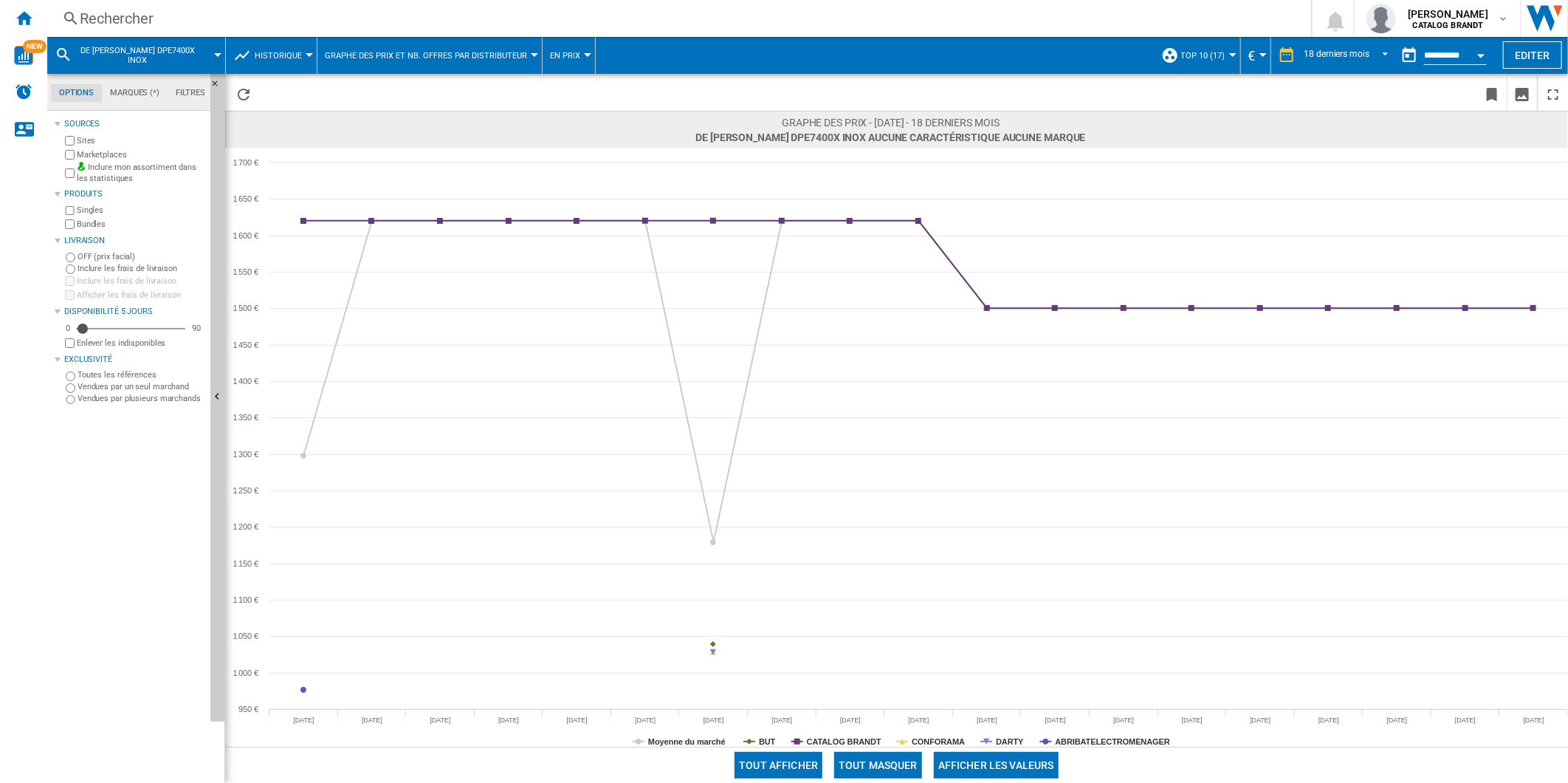
click at [292, 15] on div "Rechercher" at bounding box center [676, 18] width 1194 height 21
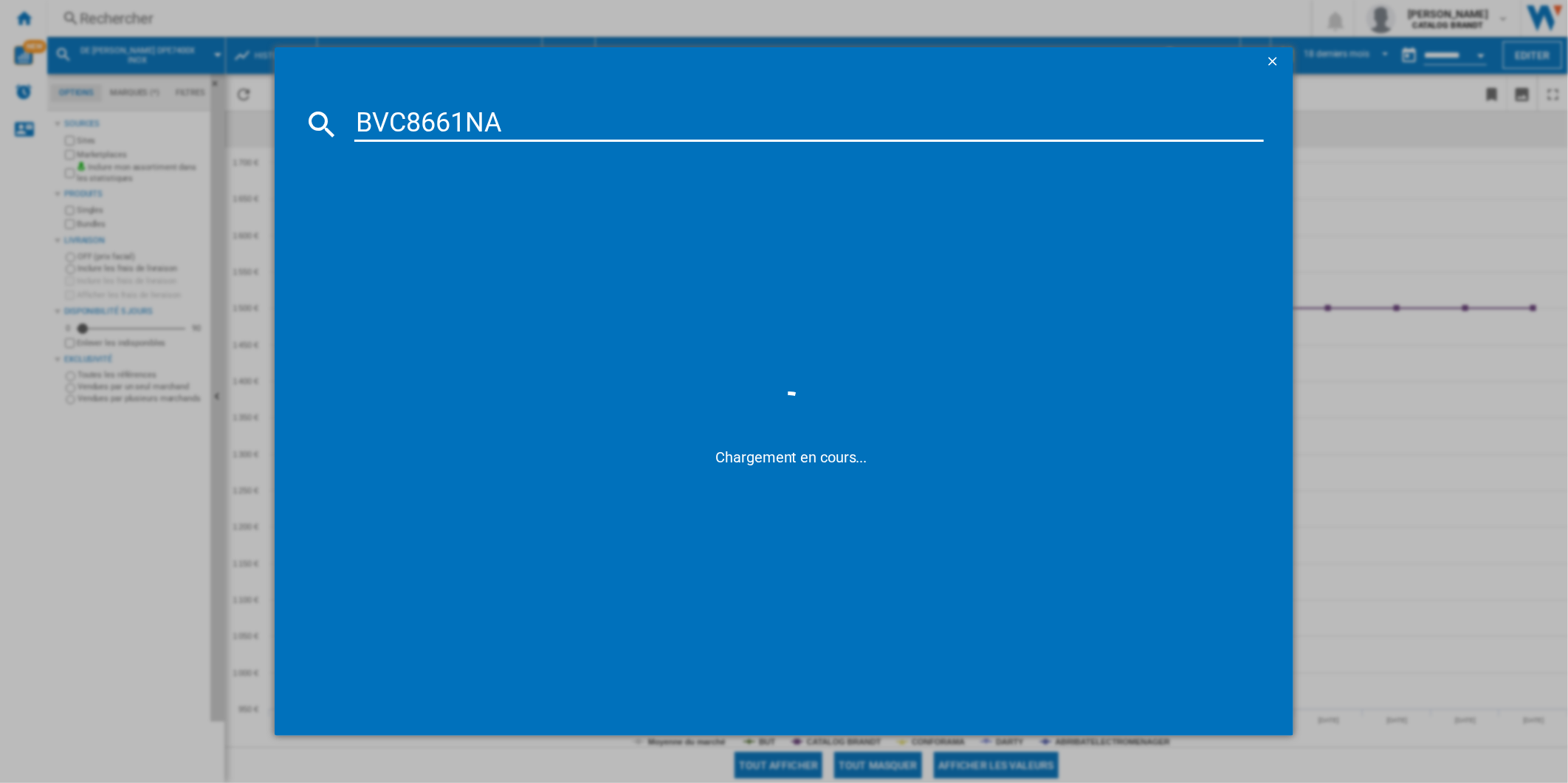
type input "BVC8661NA"
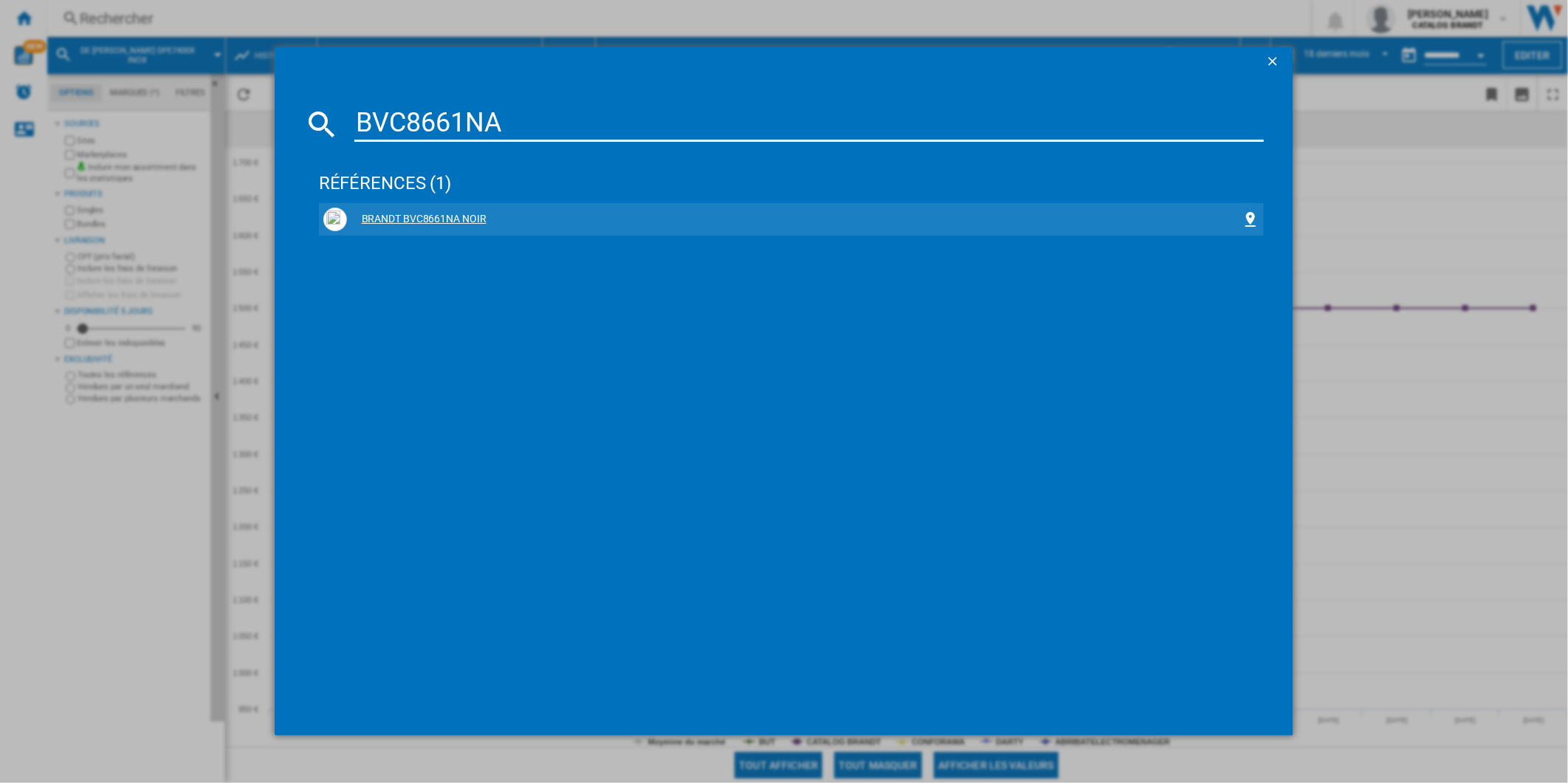
click at [420, 212] on div "BRANDT BVC8661NA NOIR" at bounding box center [795, 219] width 896 height 14
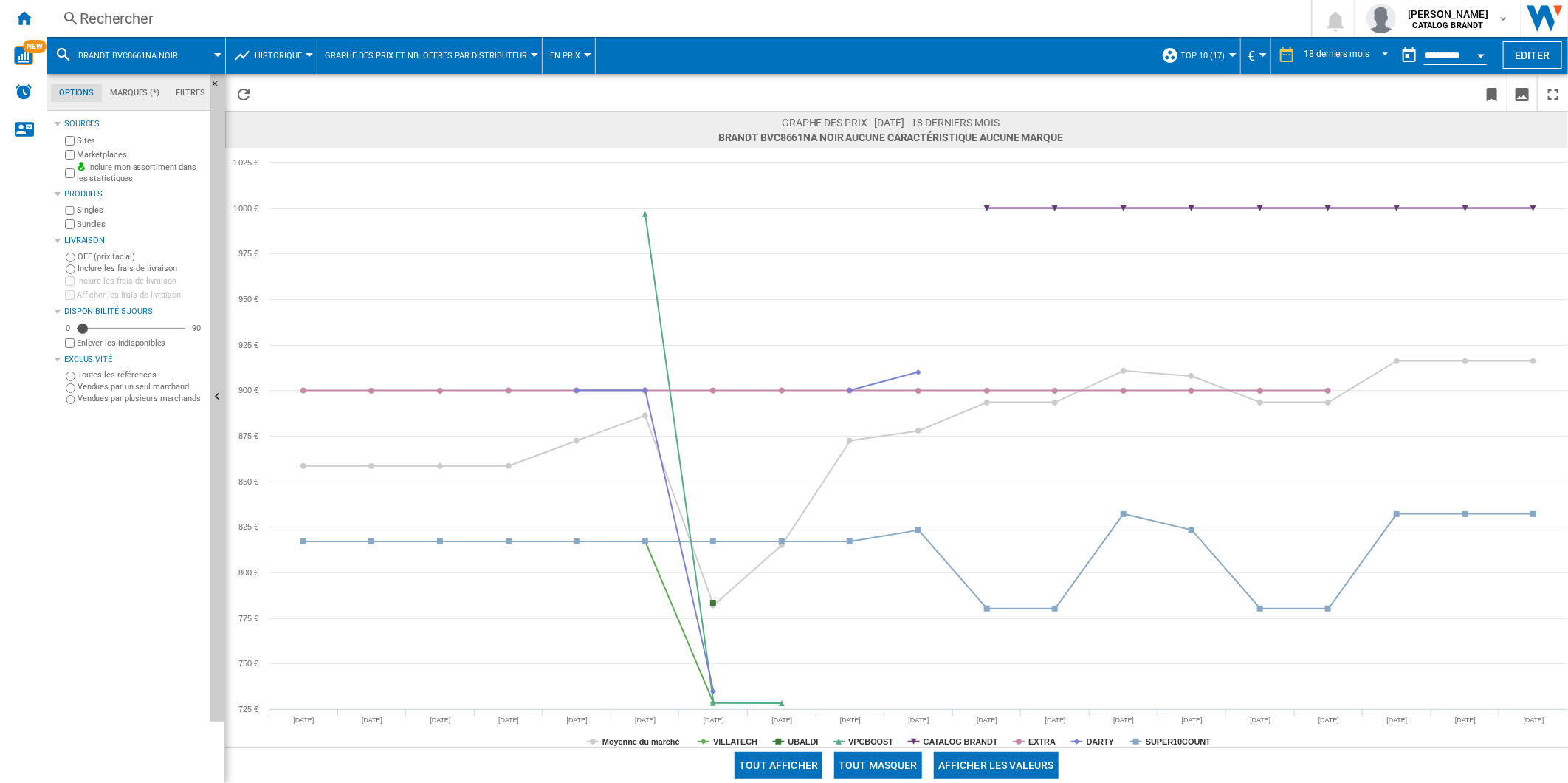
click at [412, 2] on div "Rechercher Rechercher 0 [PERSON_NAME] CATALOG BRANDT CATALOG BRANDT Mes paramèt…" at bounding box center [808, 18] width 1521 height 37
click at [399, 13] on div "Rechercher" at bounding box center [676, 18] width 1194 height 21
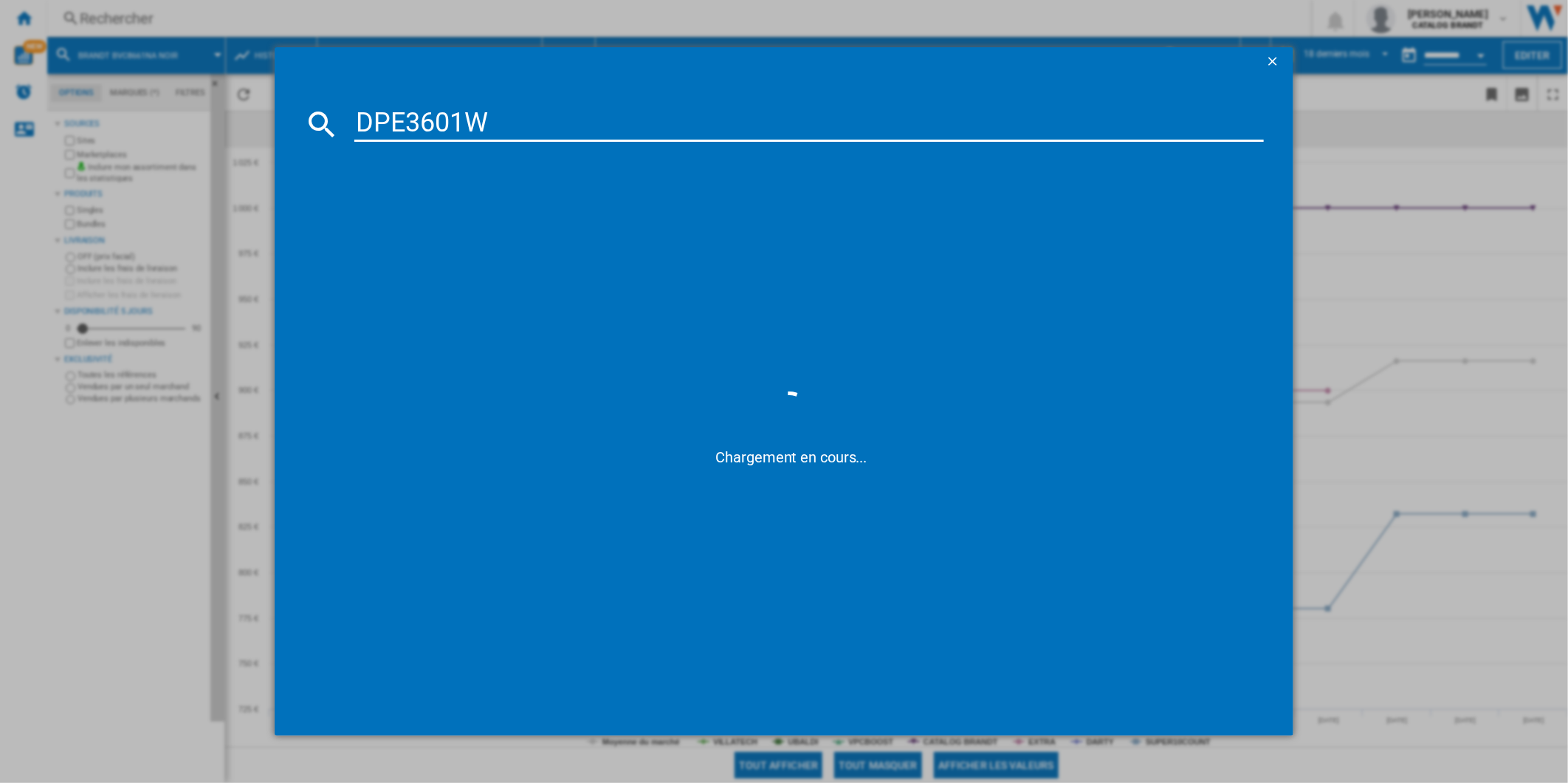
type input "DPE3601W"
click at [401, 220] on div "DE [PERSON_NAME] DPE3601WM BLANC" at bounding box center [795, 219] width 896 height 14
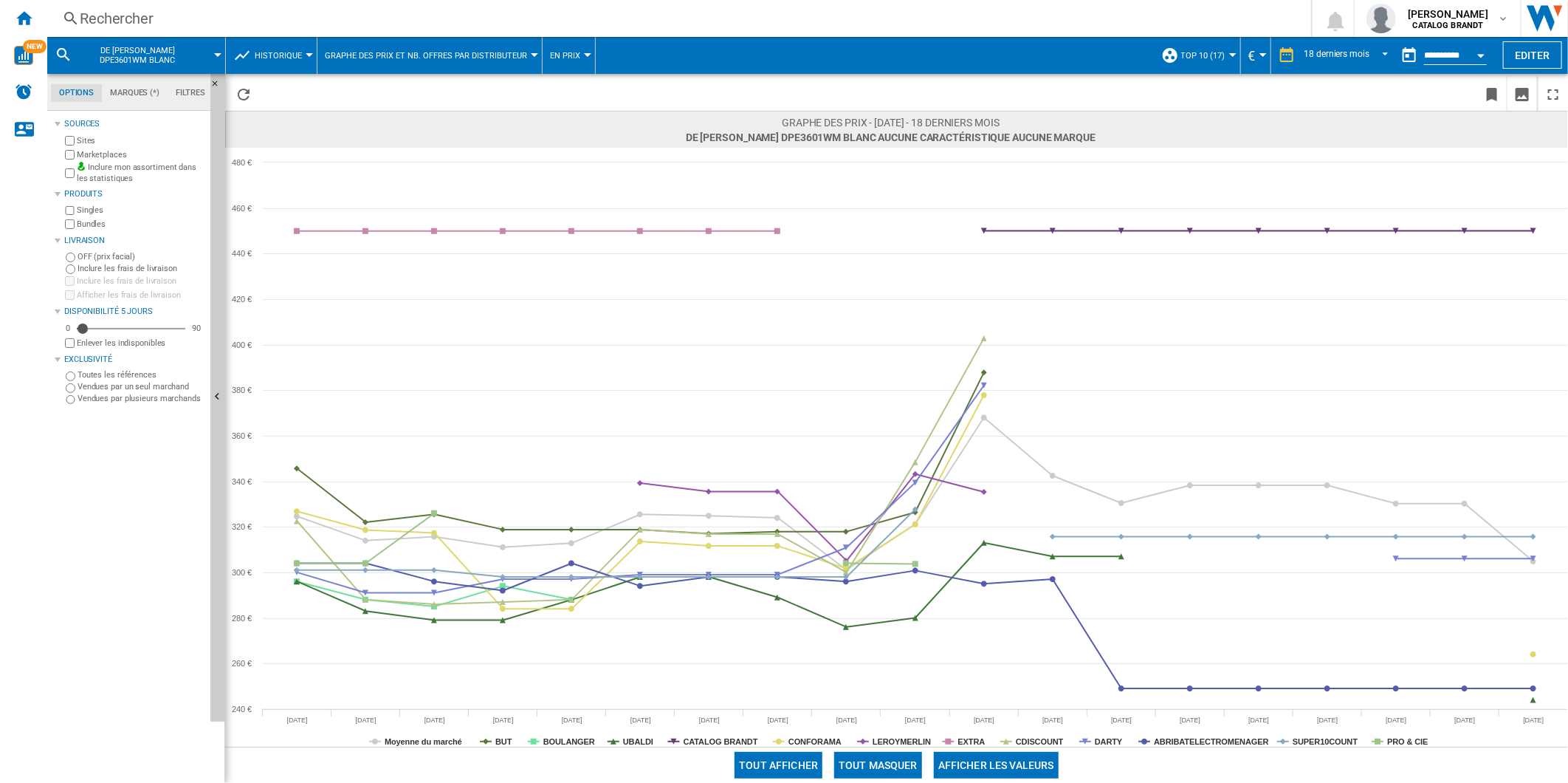
click at [906, 10] on div "Rechercher" at bounding box center [676, 18] width 1194 height 21
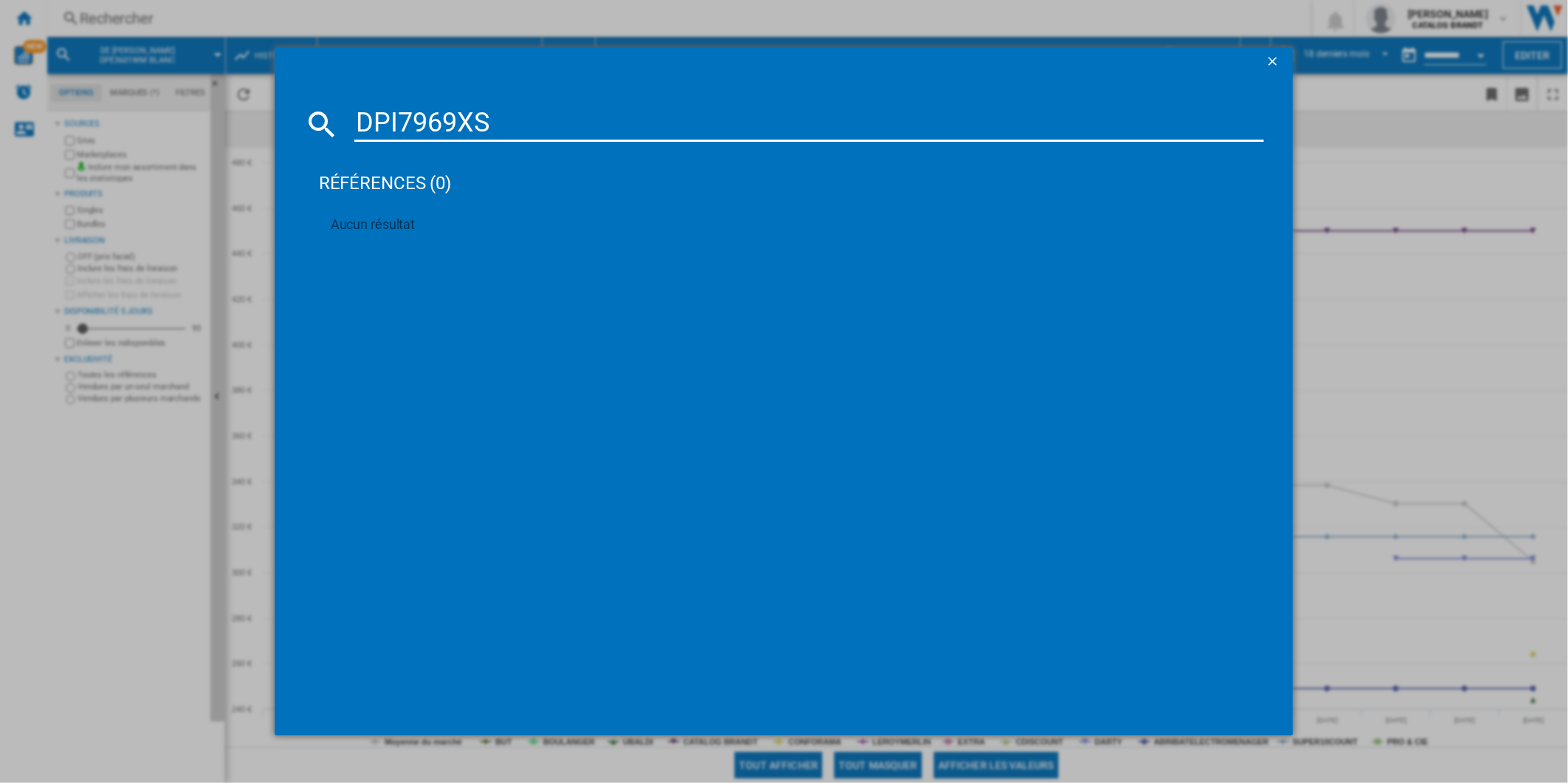
click at [468, 134] on input "DPI7969XS" at bounding box center [809, 124] width 911 height 35
paste input "WFB394QW"
type input "WFB394QW"
click at [439, 220] on div "BRANDT WFB394QW BLANC" at bounding box center [795, 219] width 896 height 14
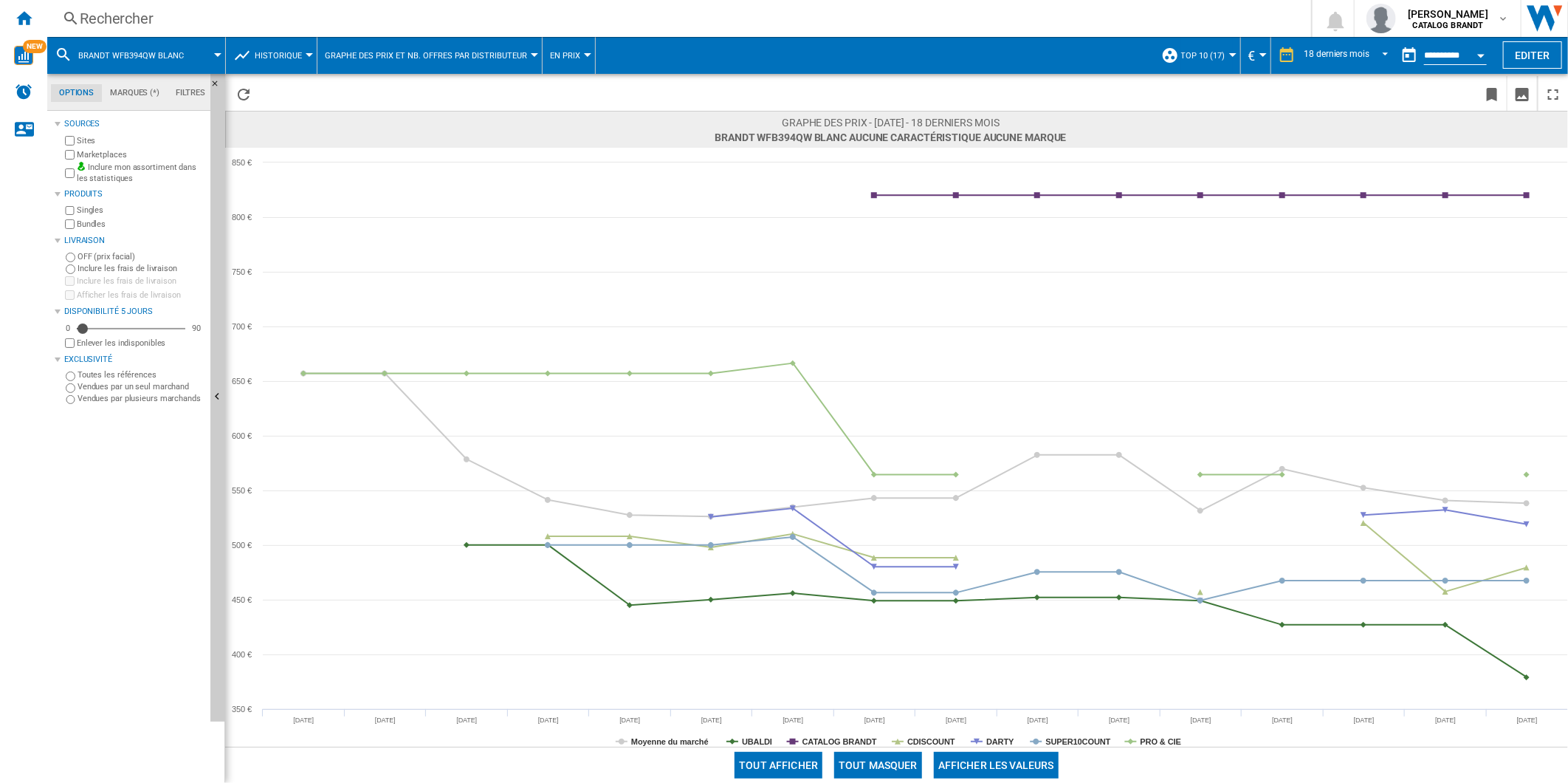
click at [232, 14] on div "Rechercher" at bounding box center [676, 18] width 1194 height 21
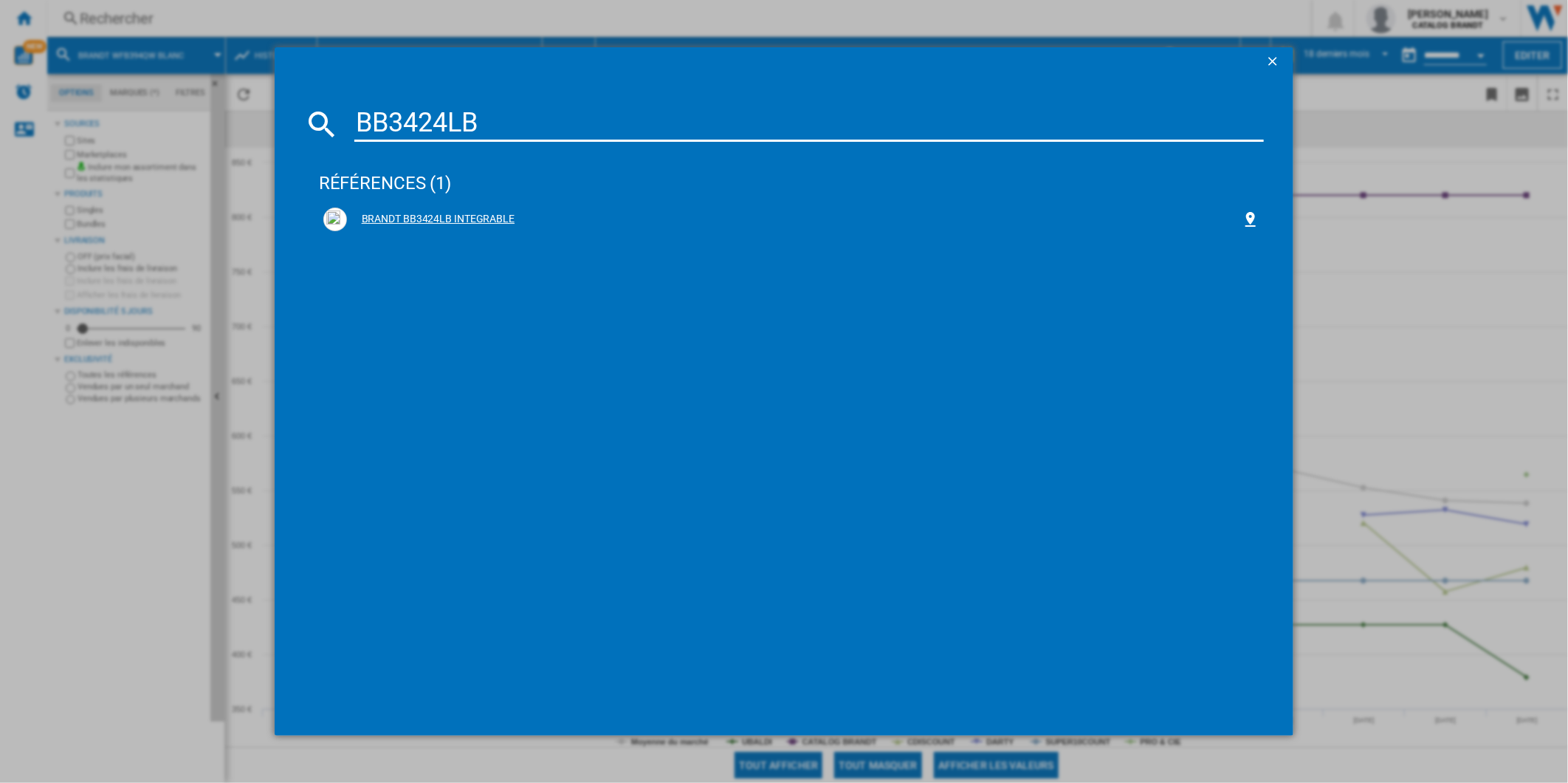
type input "BB3424LB"
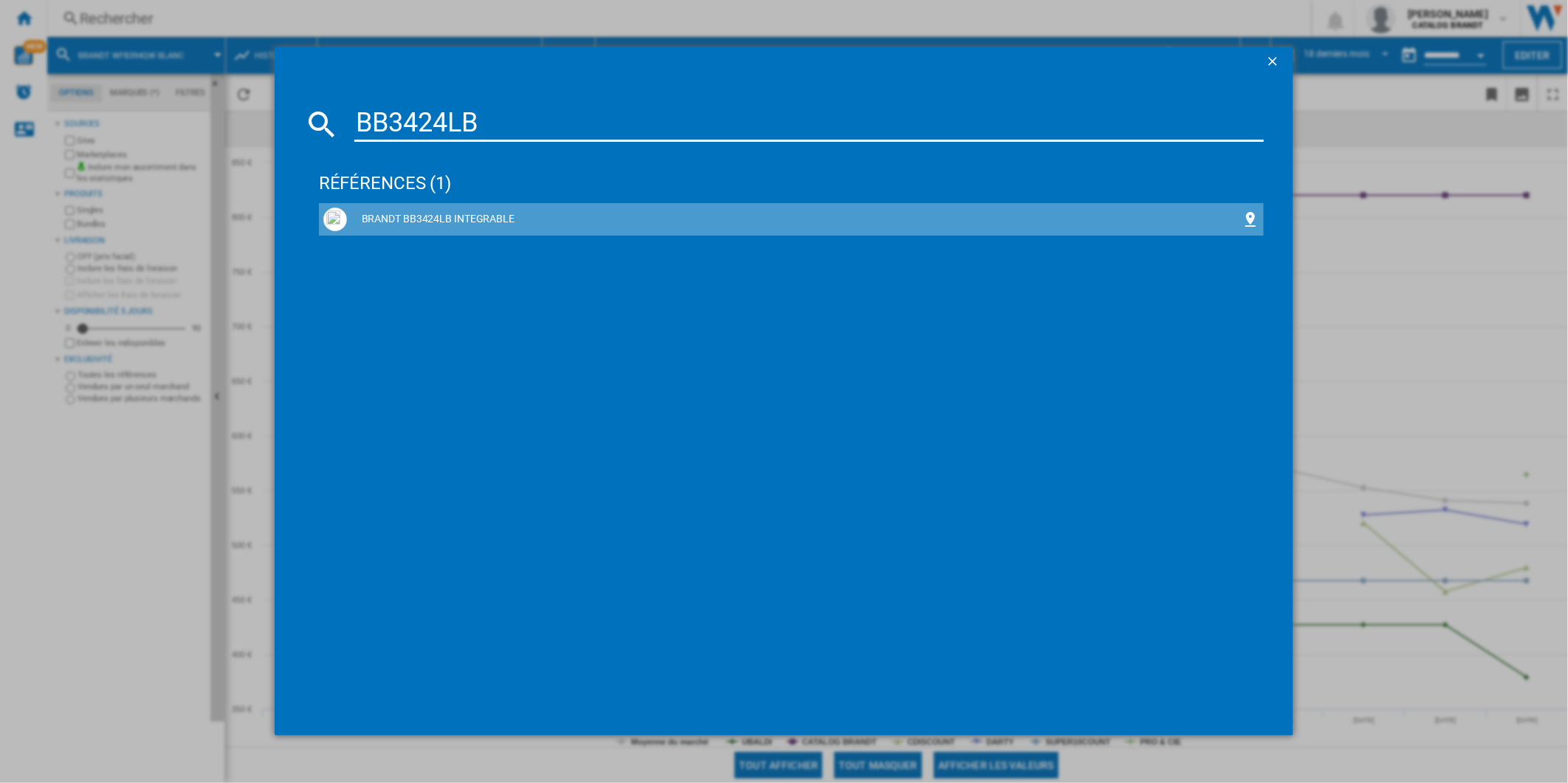
drag, startPoint x: 379, startPoint y: 216, endPoint x: 620, endPoint y: 107, distance: 264.5
click at [379, 217] on div "BRANDT BB3424LB INTEGRABLE" at bounding box center [795, 219] width 896 height 14
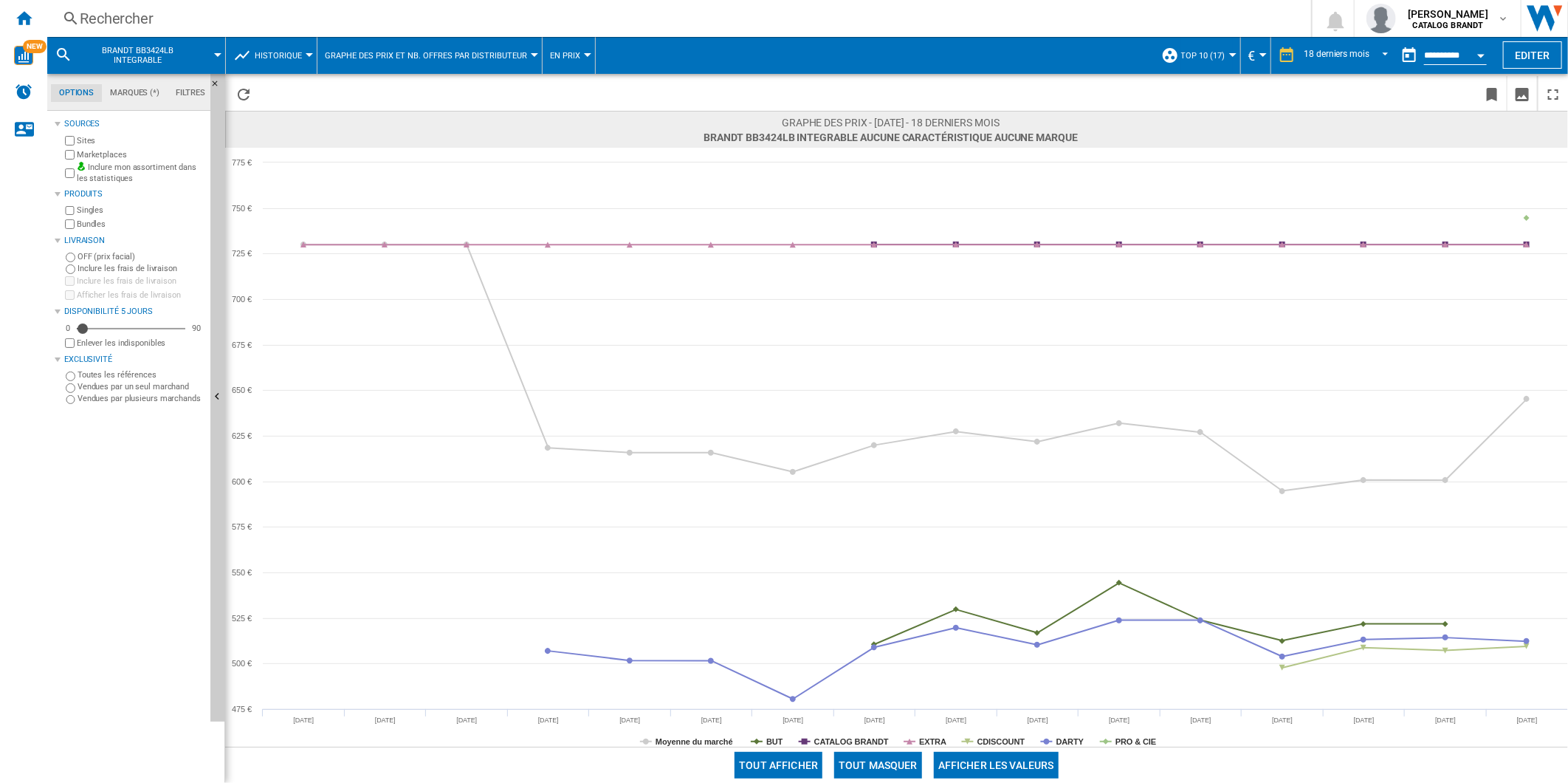
click at [452, 13] on div "Rechercher" at bounding box center [676, 18] width 1194 height 21
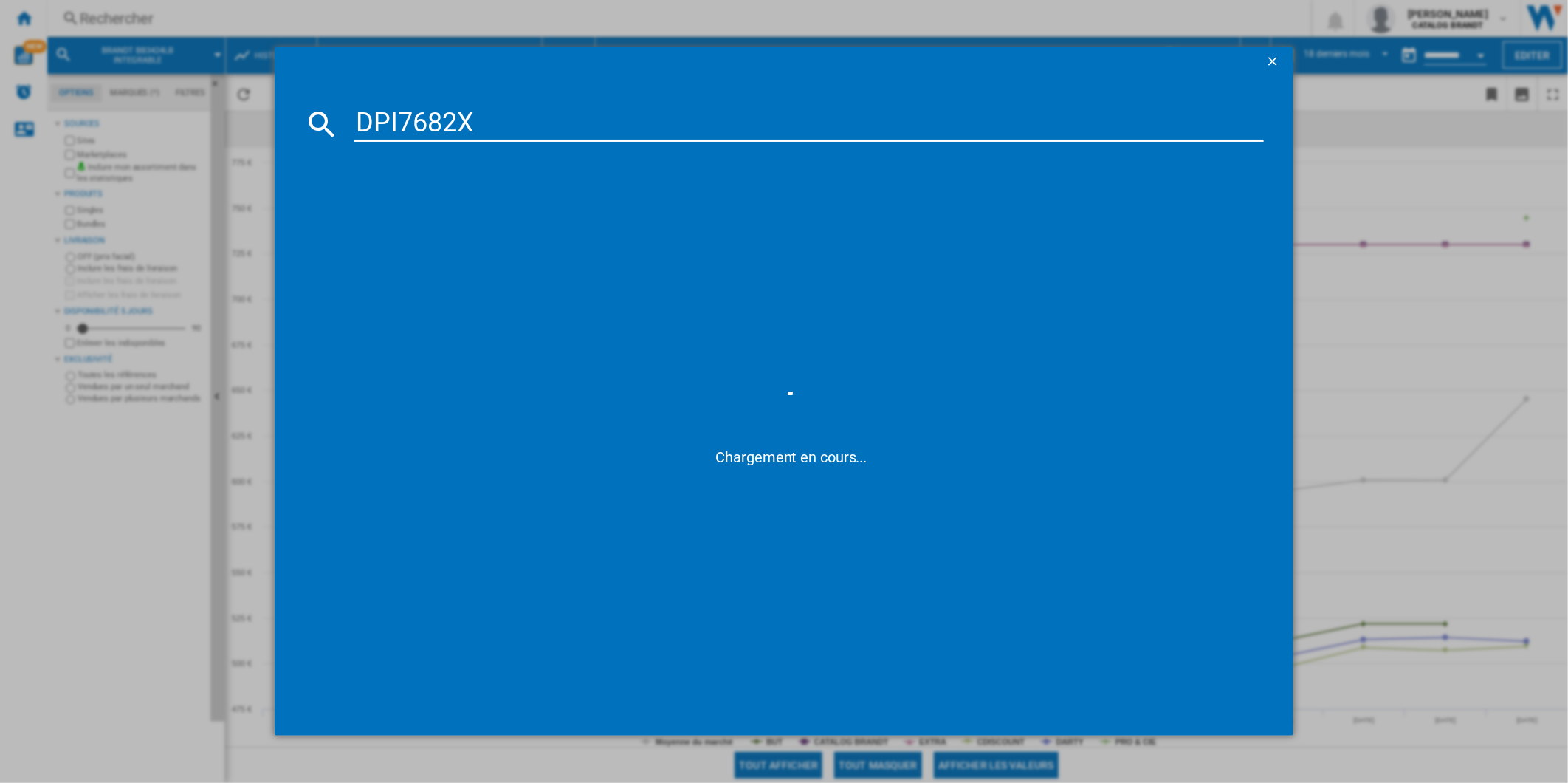
type input "DPI7682X"
drag, startPoint x: 433, startPoint y: 212, endPoint x: 609, endPoint y: 8, distance: 269.4
click at [433, 212] on div "DE [PERSON_NAME] DPI7682X NOIR INOX" at bounding box center [795, 219] width 896 height 14
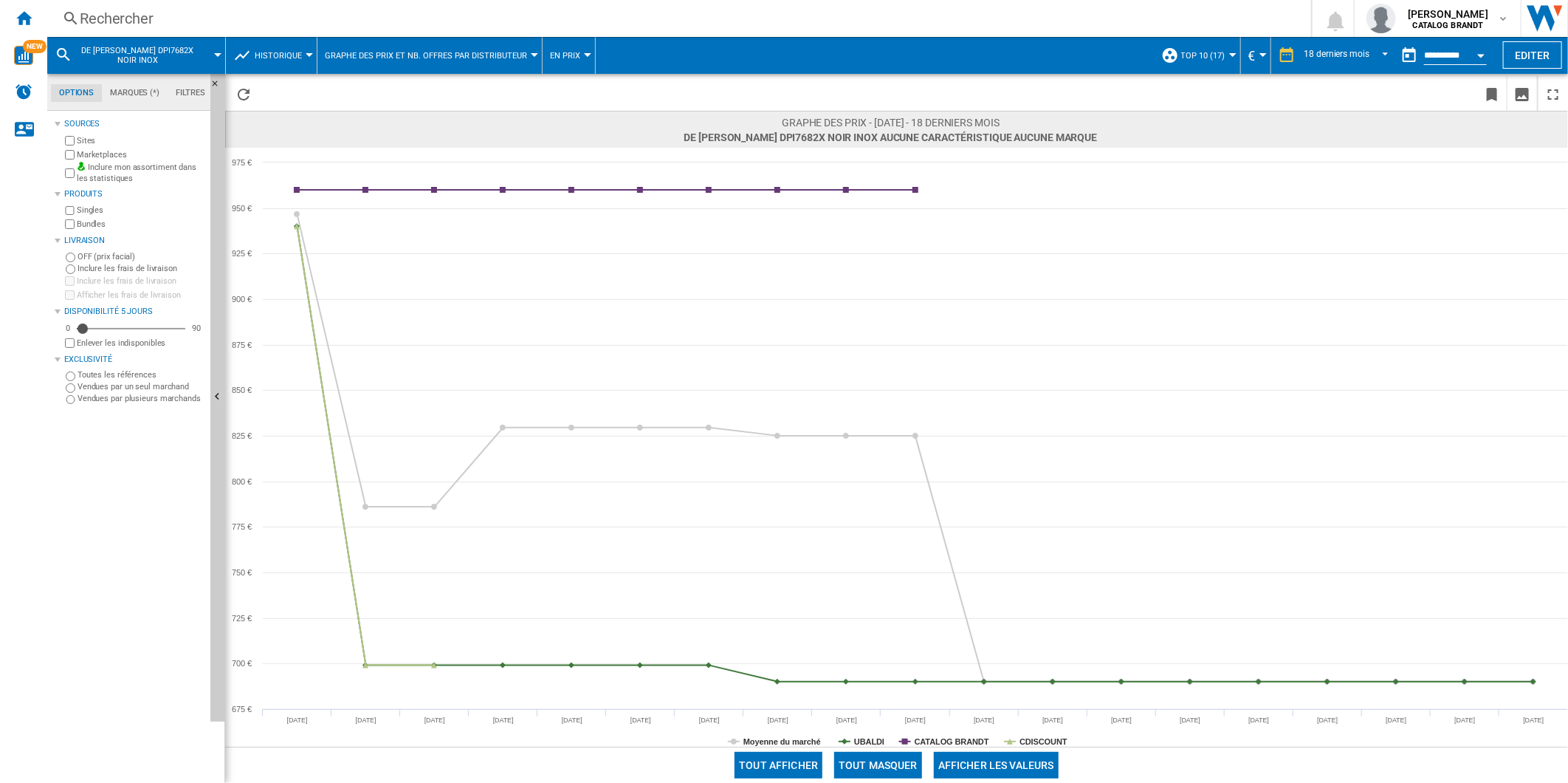
click at [335, 34] on div "Rechercher Rechercher 0 [PERSON_NAME] CATALOG BRANDT CATALOG BRANDT Mes paramèt…" at bounding box center [808, 18] width 1521 height 37
click at [335, 14] on div "Rechercher" at bounding box center [676, 18] width 1194 height 21
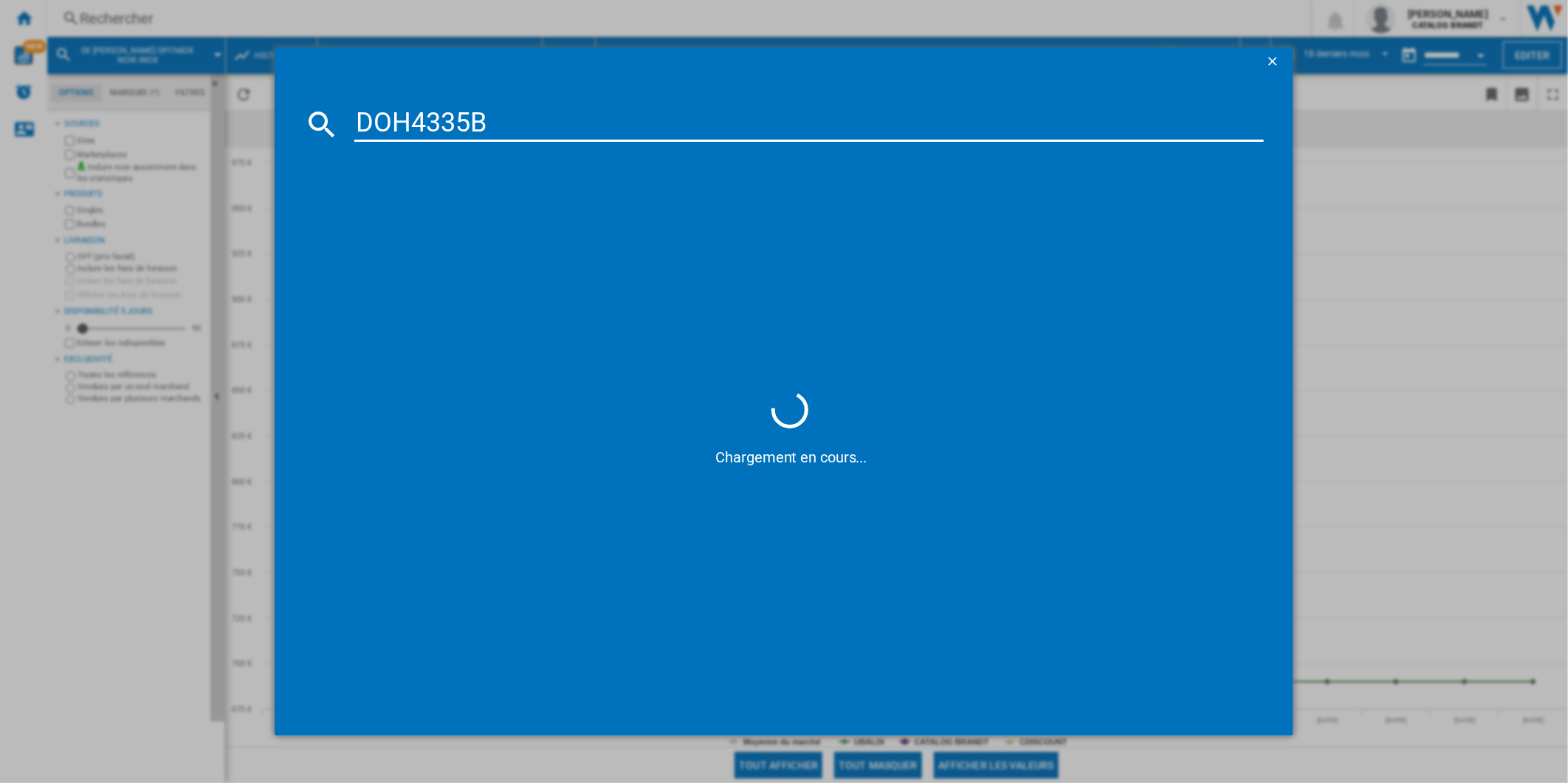
type input "DOH4335B"
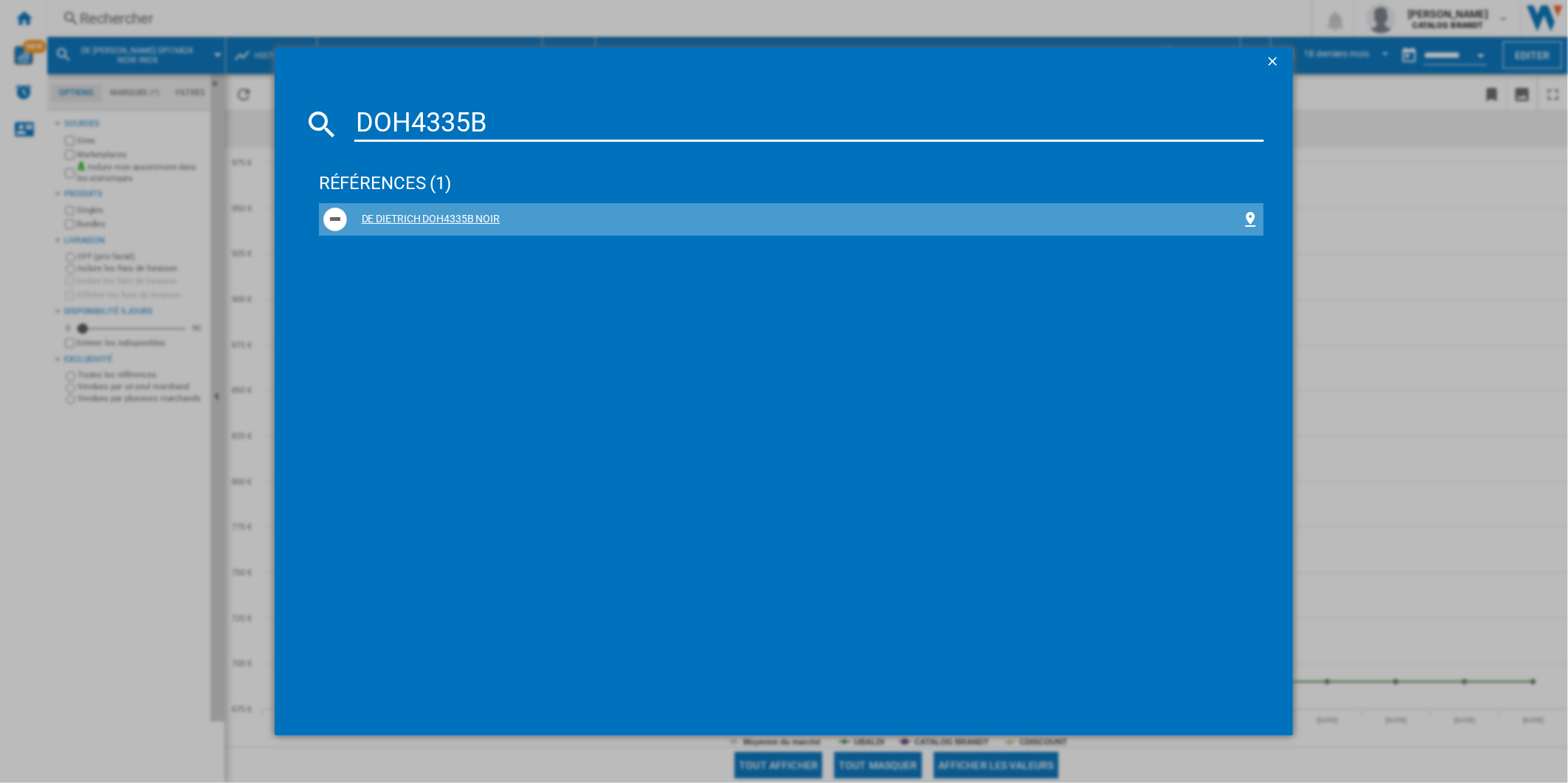
click at [431, 219] on div "DE DIETRICH DOH4335B NOIR" at bounding box center [795, 219] width 896 height 14
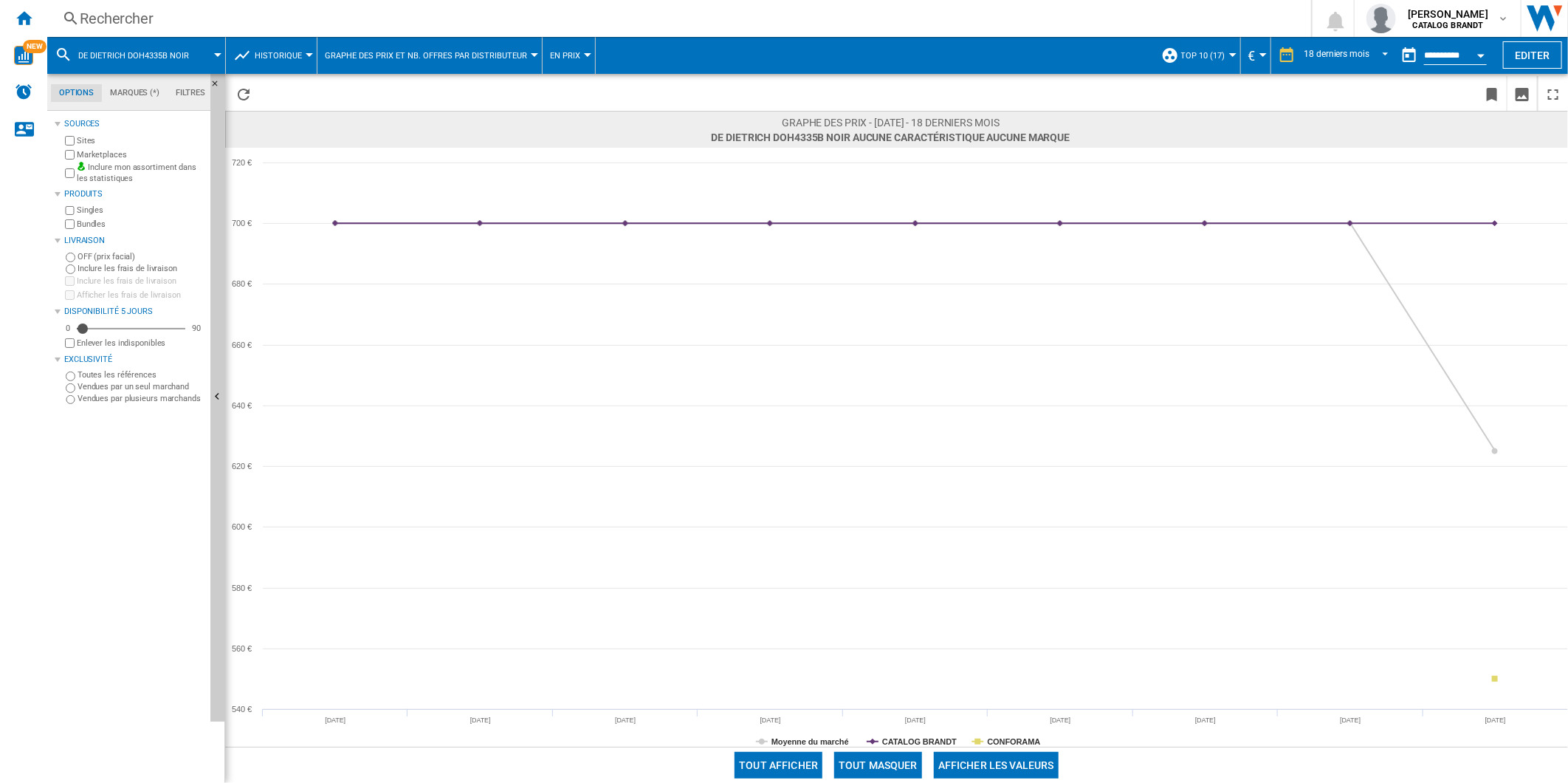
click at [505, 10] on div "Rechercher" at bounding box center [676, 18] width 1194 height 21
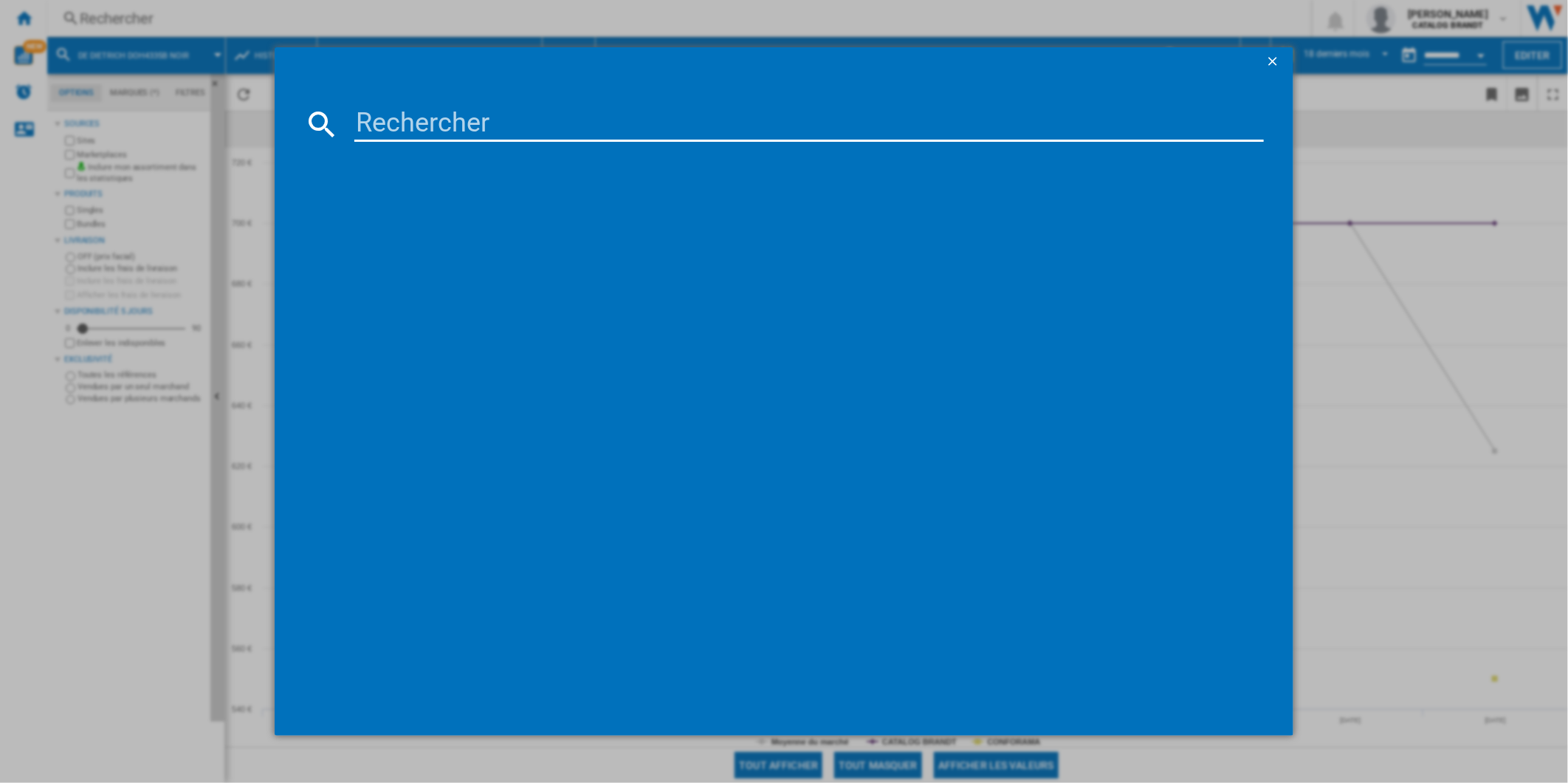
paste input "DFP8363A"
type input "DFP8363A"
click at [445, 207] on div "DE [PERSON_NAME] DFP8363A NOIR" at bounding box center [792, 219] width 937 height 24
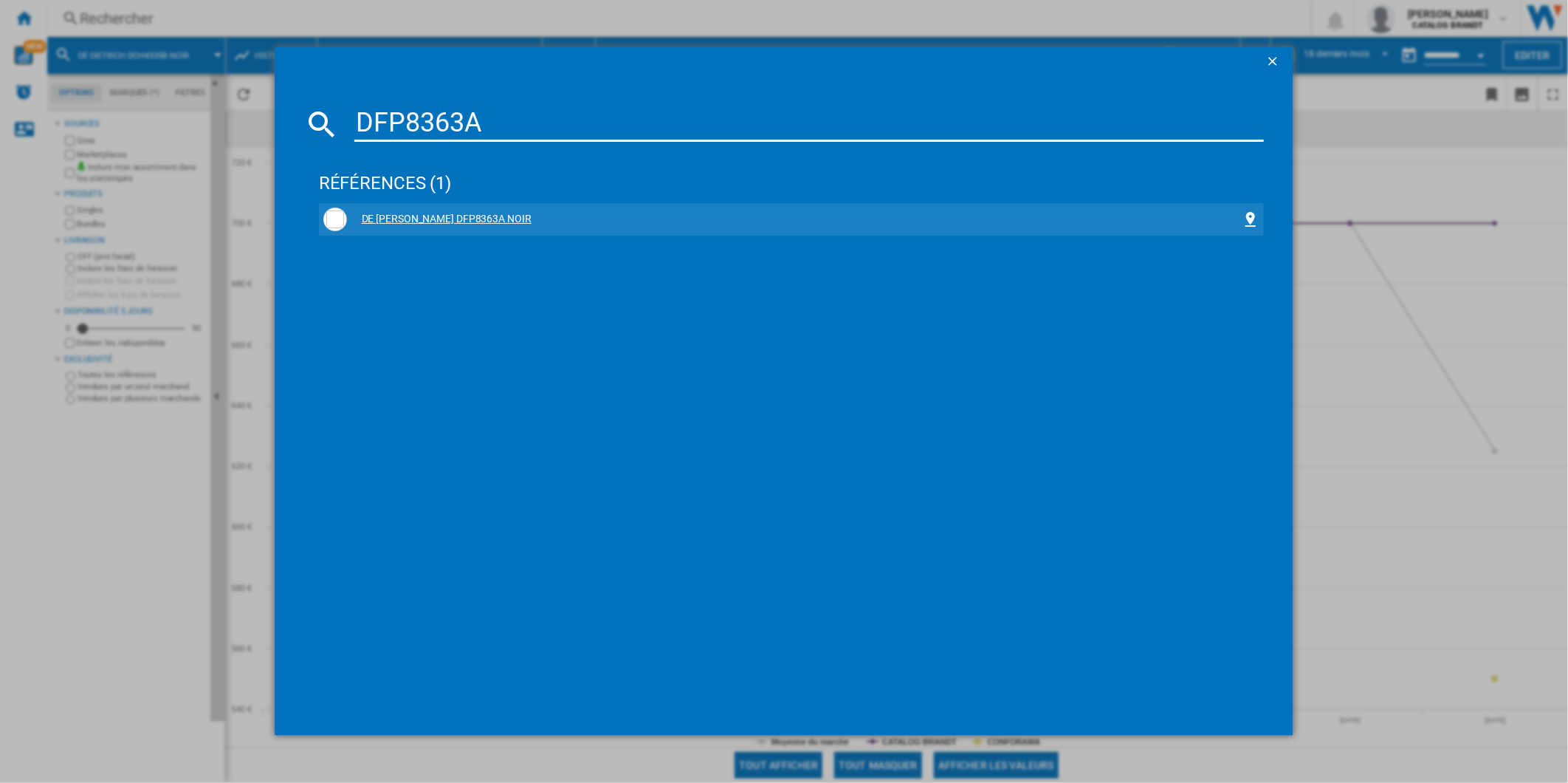
click at [448, 219] on div "DE [PERSON_NAME] DFP8363A NOIR" at bounding box center [795, 219] width 896 height 14
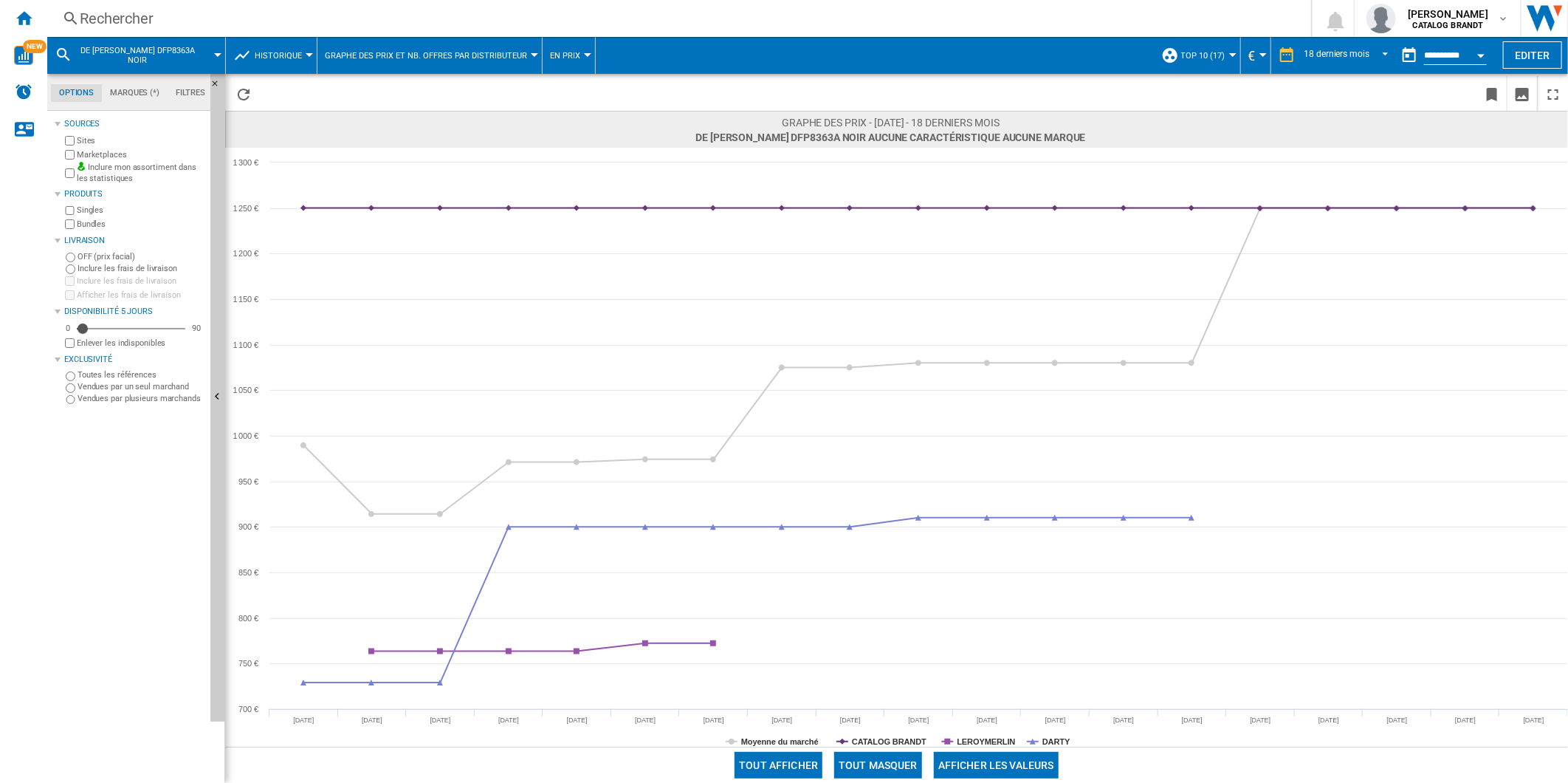
click at [464, 16] on div "Rechercher" at bounding box center [676, 18] width 1194 height 21
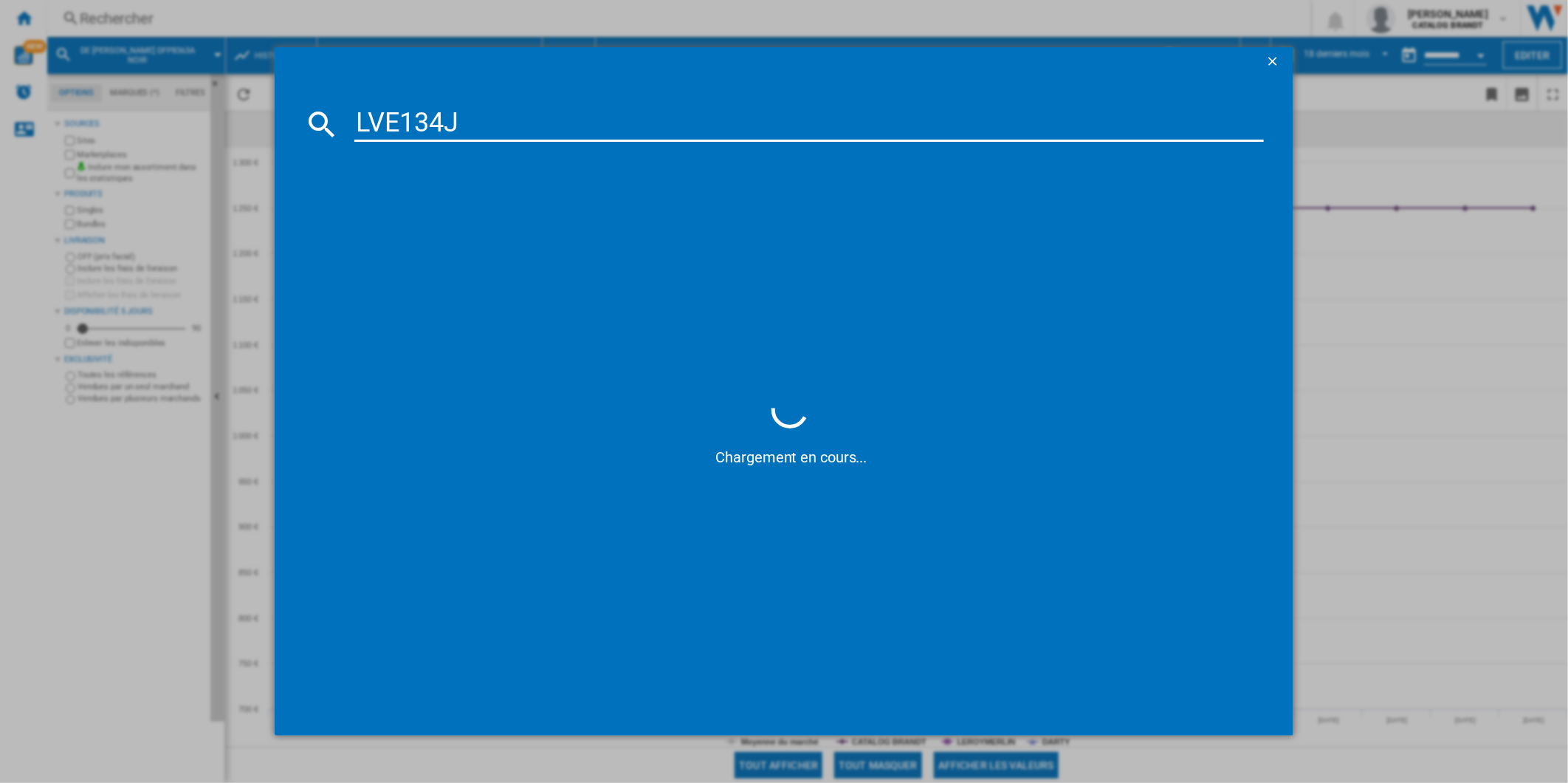
type input "LVE134J"
